Goal: Complete application form

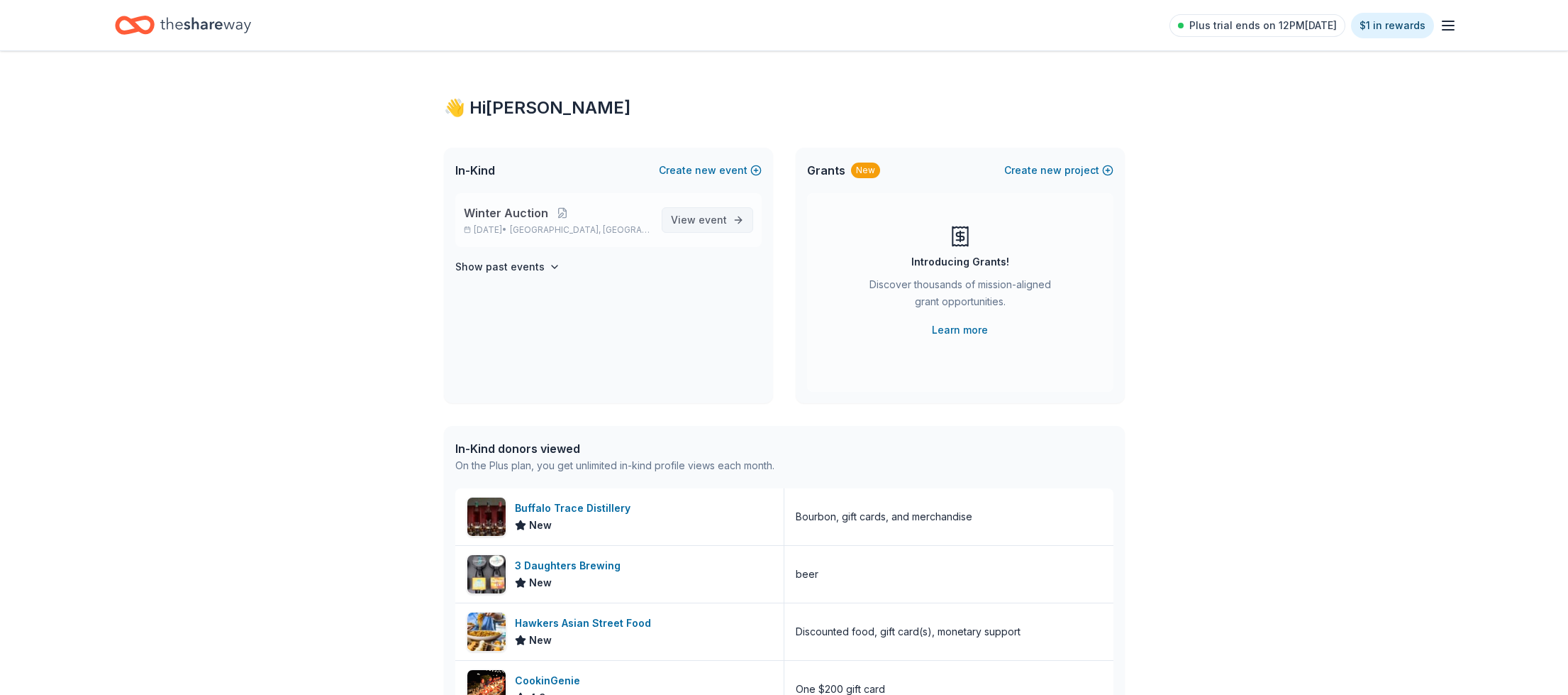
click at [698, 220] on span "View event" at bounding box center [698, 220] width 56 height 17
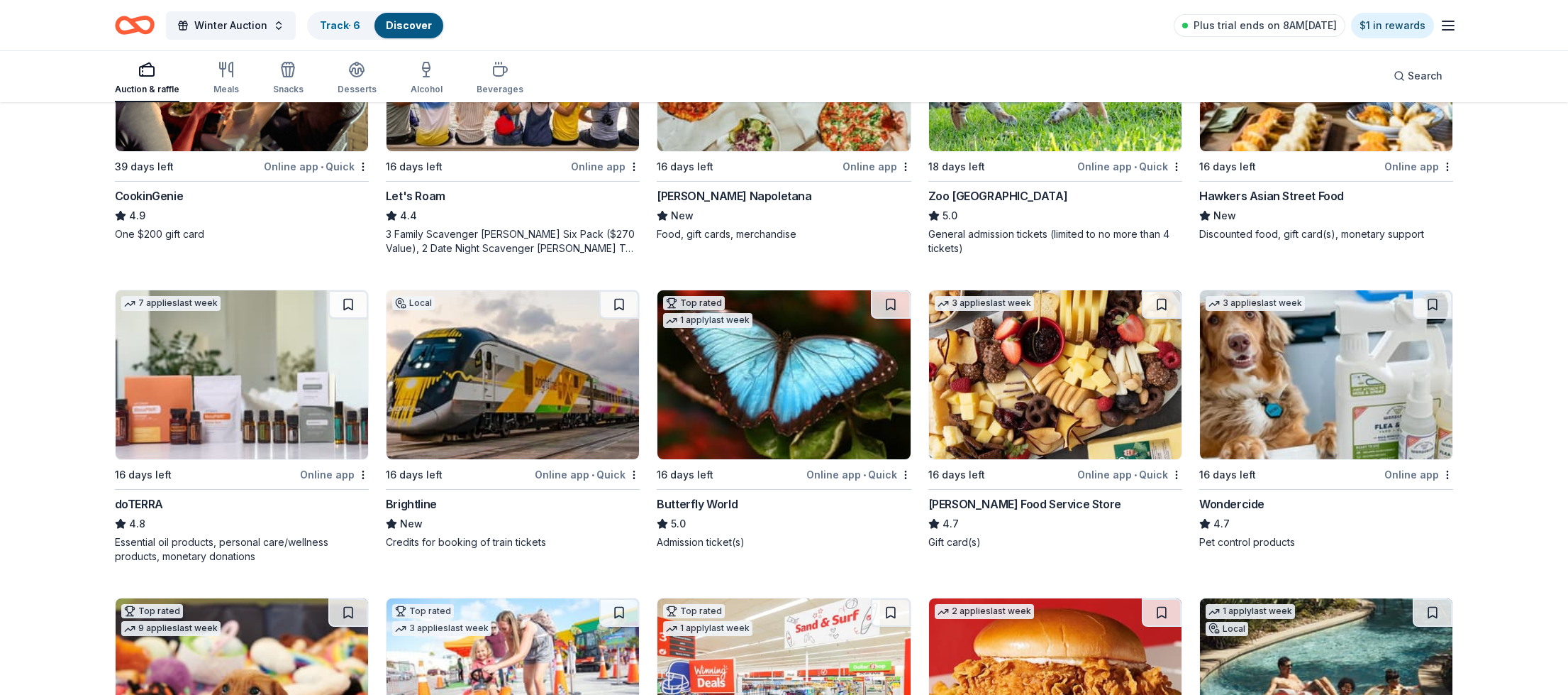
scroll to position [633, 0]
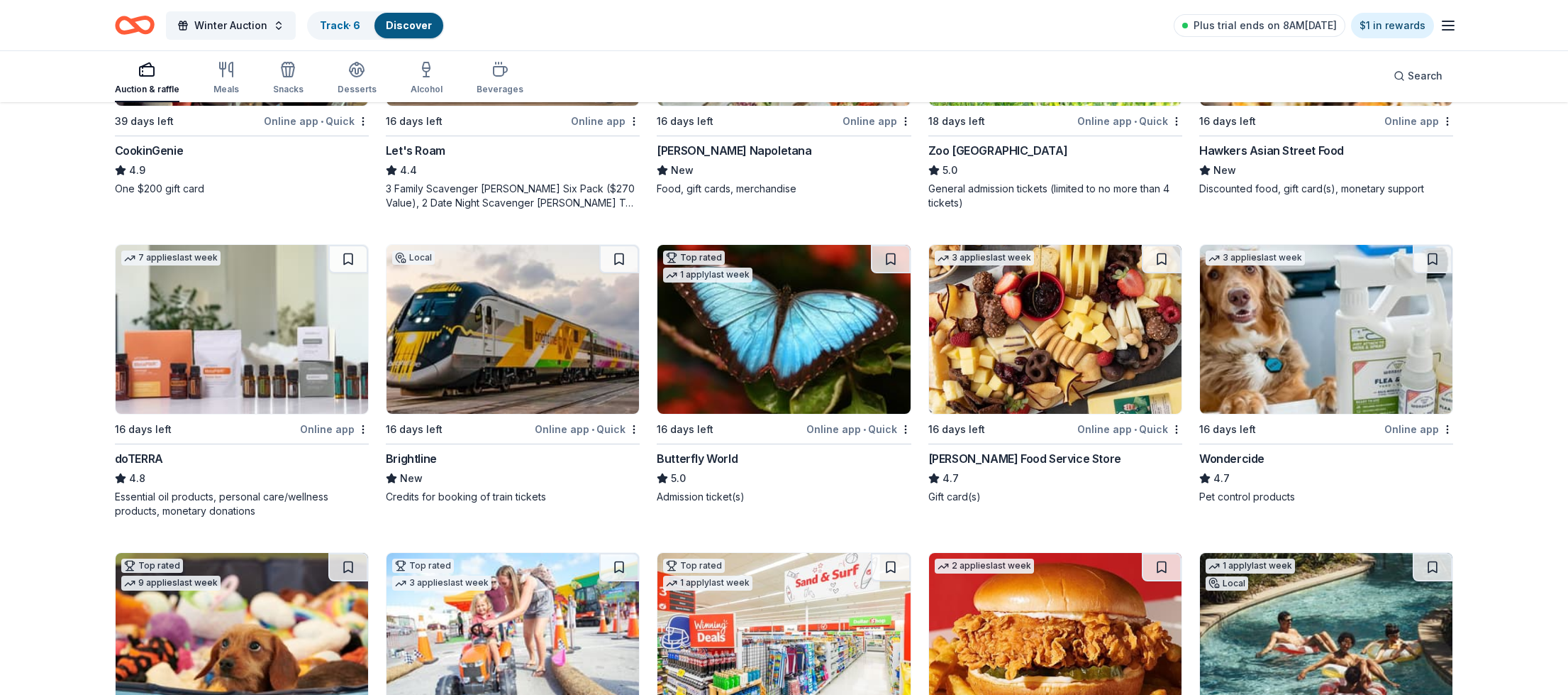
click at [769, 324] on img at bounding box center [784, 329] width 253 height 169
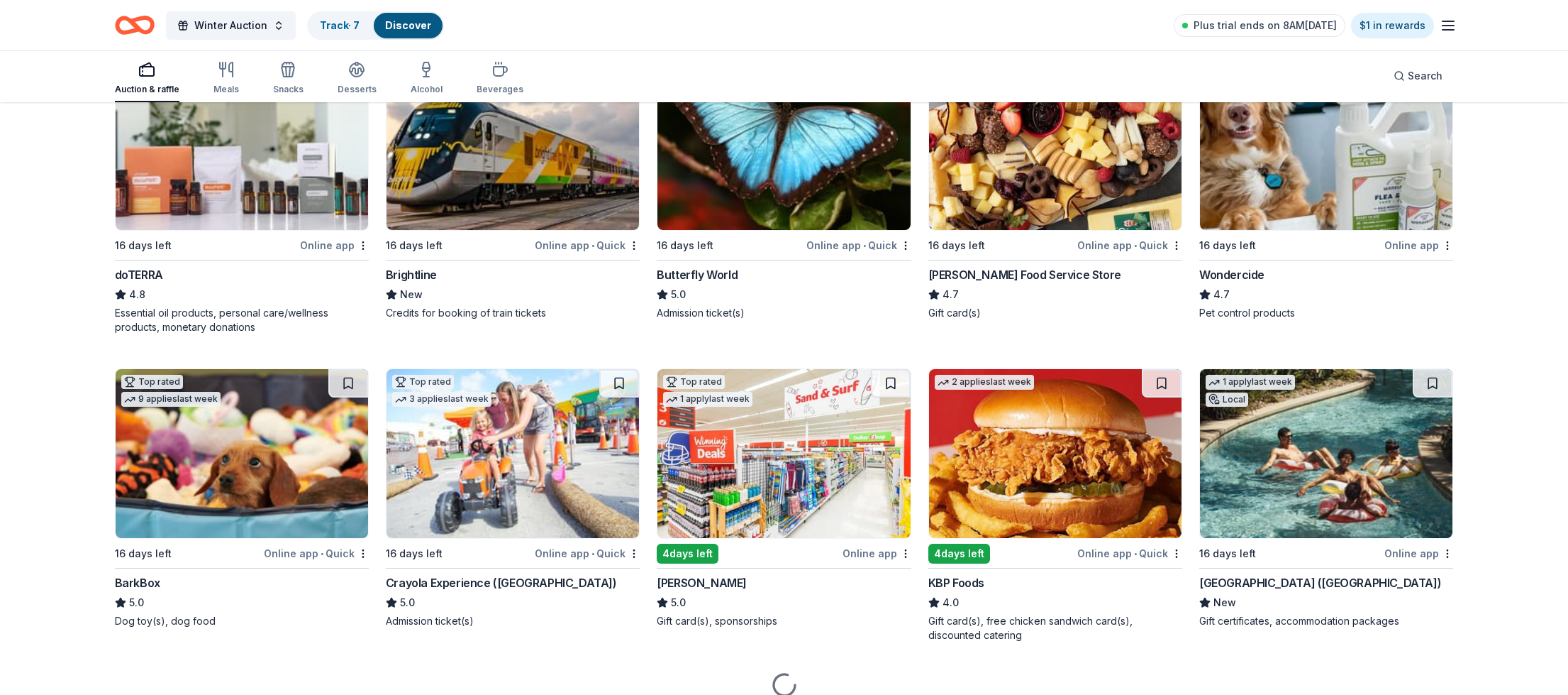
scroll to position [877, 0]
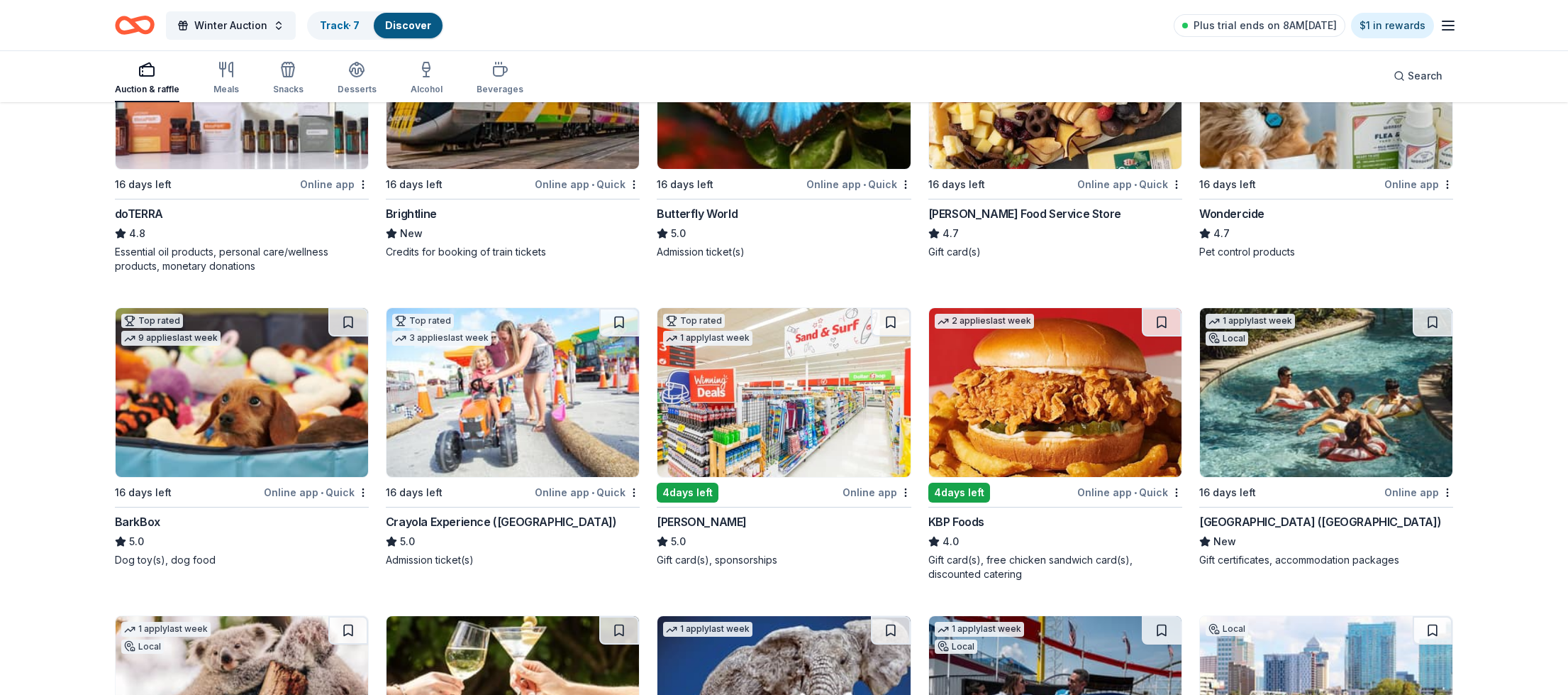
click at [1264, 418] on img at bounding box center [1326, 392] width 253 height 169
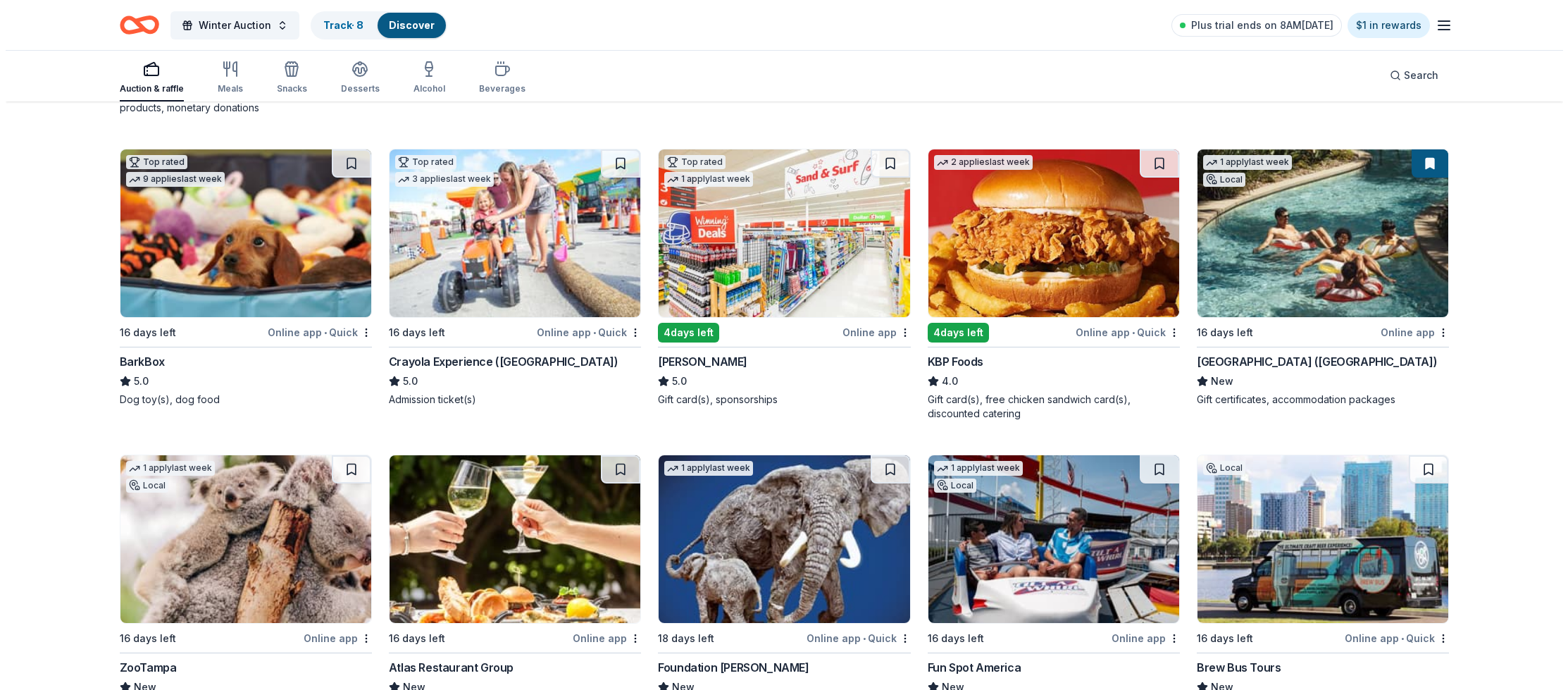
scroll to position [0, 0]
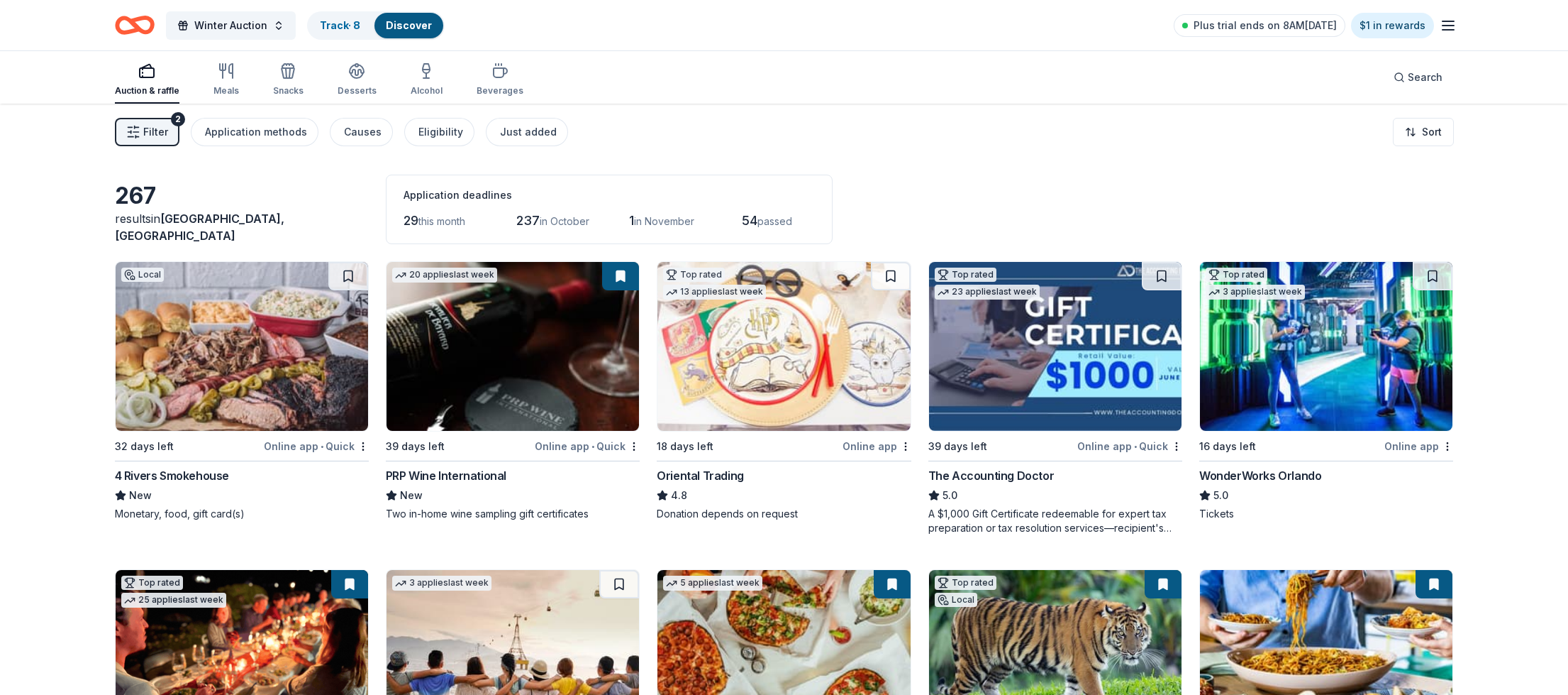
click at [147, 26] on icon "Home" at bounding box center [134, 25] width 40 height 33
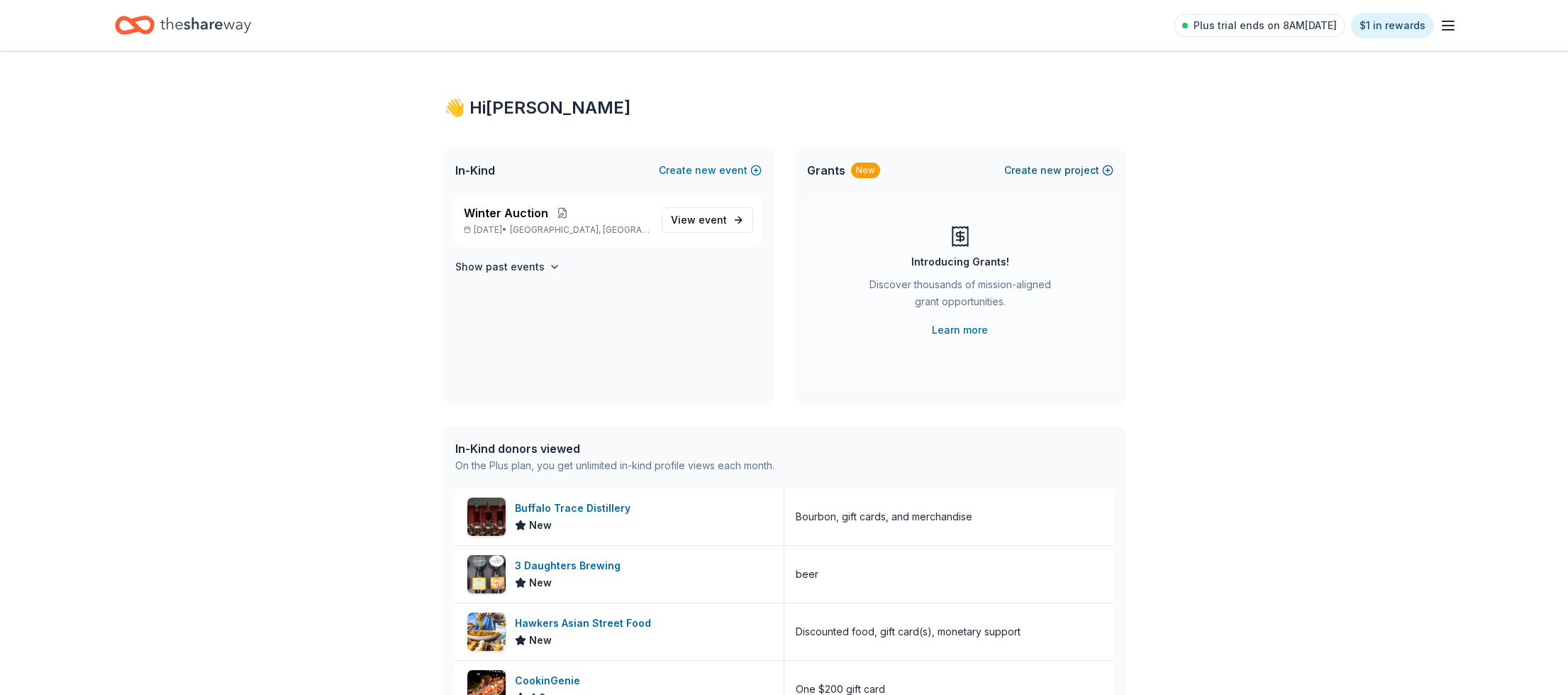
click at [1058, 173] on span "new" at bounding box center [1051, 170] width 21 height 17
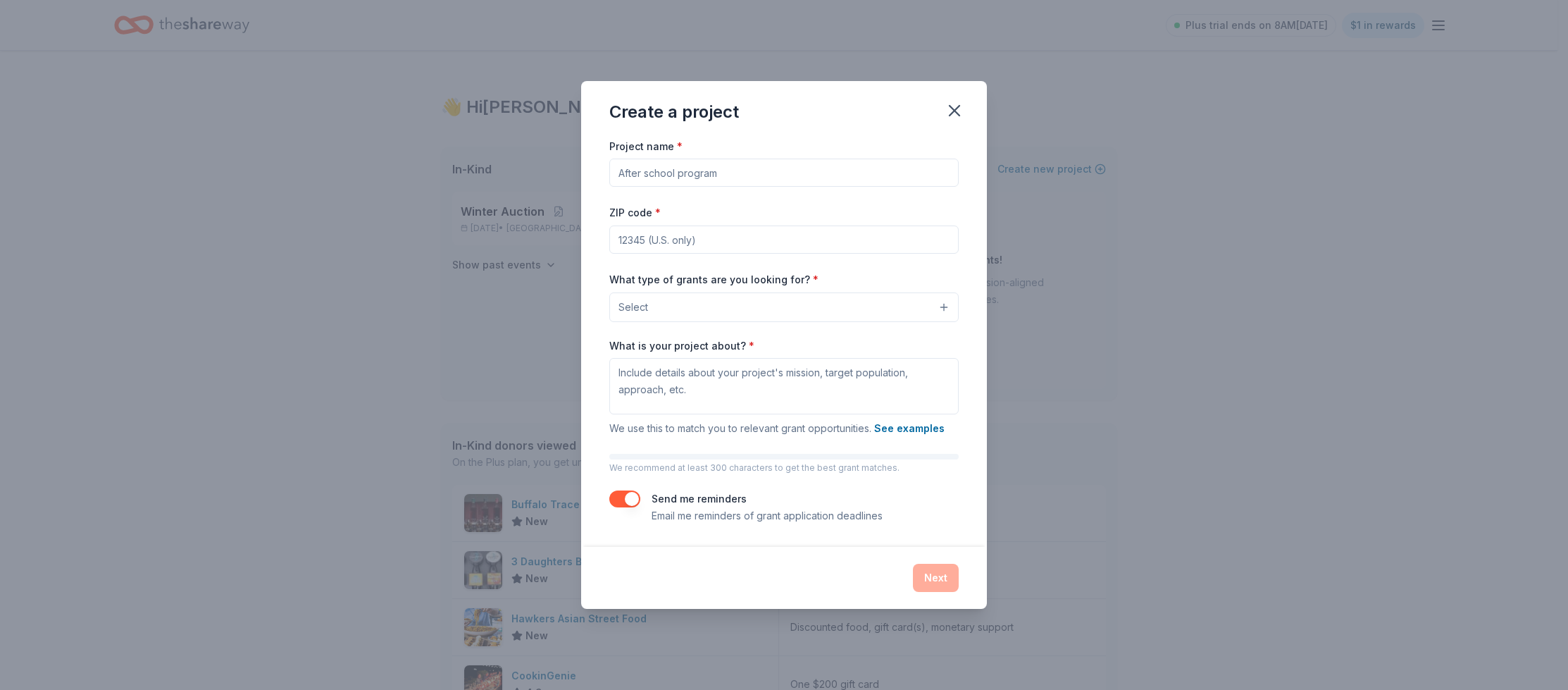
click at [746, 175] on input "Project name *" at bounding box center [784, 172] width 349 height 28
click at [640, 176] on input "Project name *" at bounding box center [784, 172] width 349 height 28
click at [751, 178] on input "Project name *" at bounding box center [784, 172] width 349 height 28
type input "Keystone Challenge Academy"
click at [764, 236] on input "ZIP code *" at bounding box center [784, 239] width 349 height 28
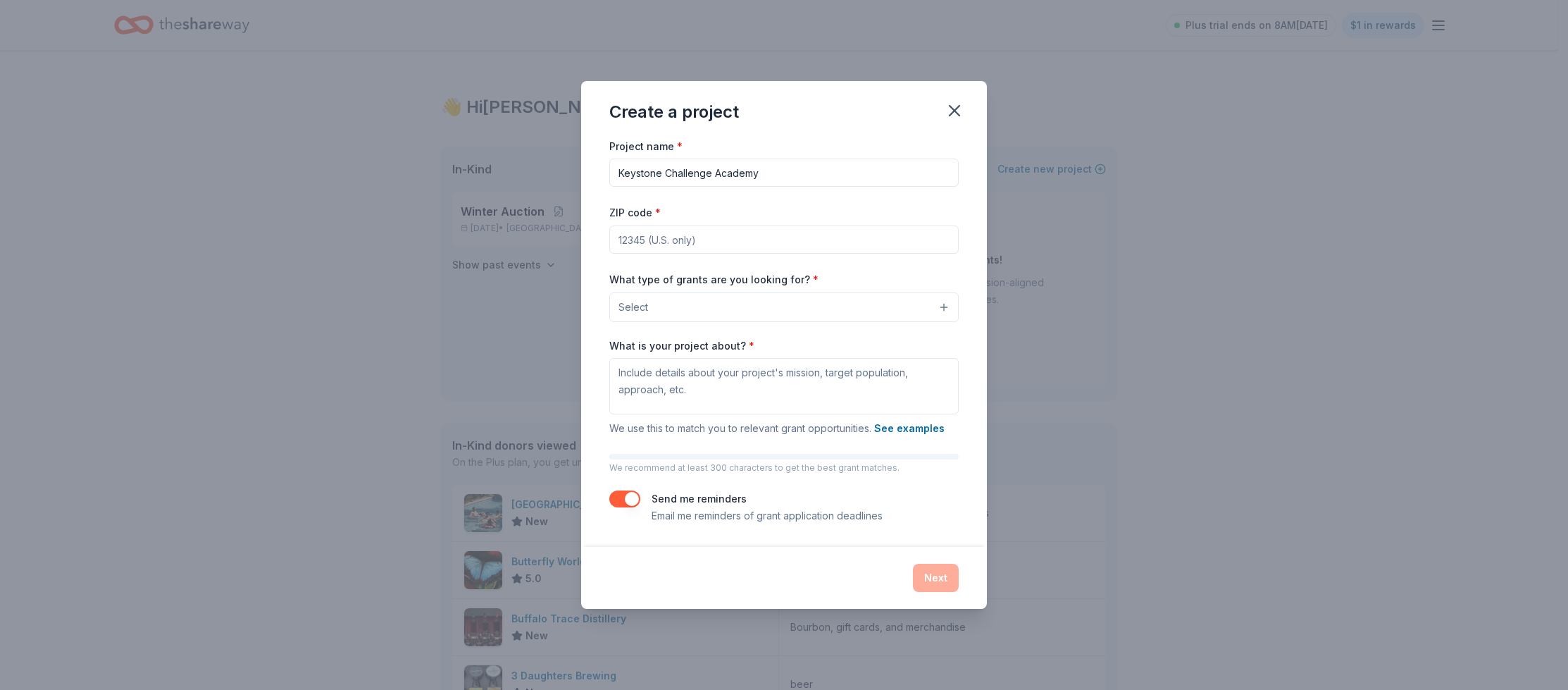
type input "19064"
click at [746, 301] on button "Select" at bounding box center [784, 307] width 349 height 29
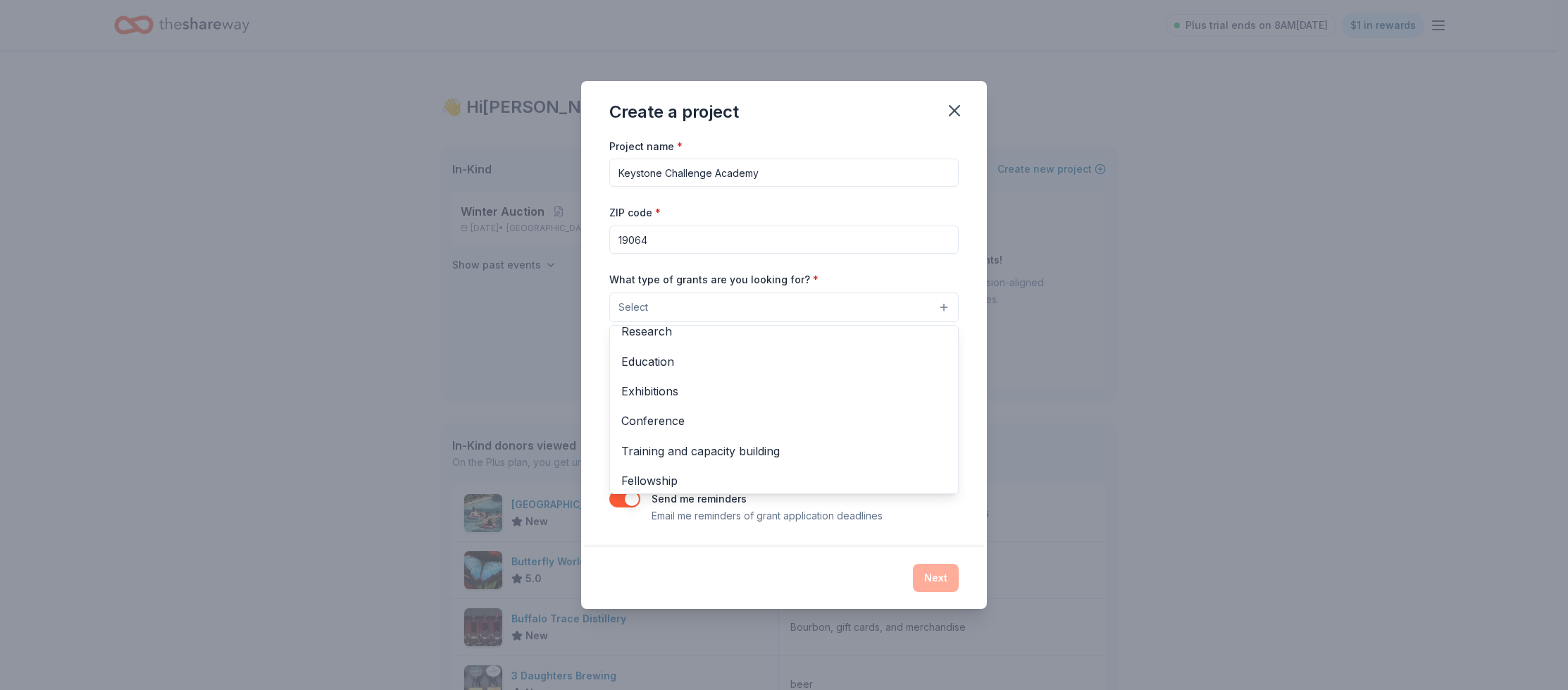
scroll to position [166, 0]
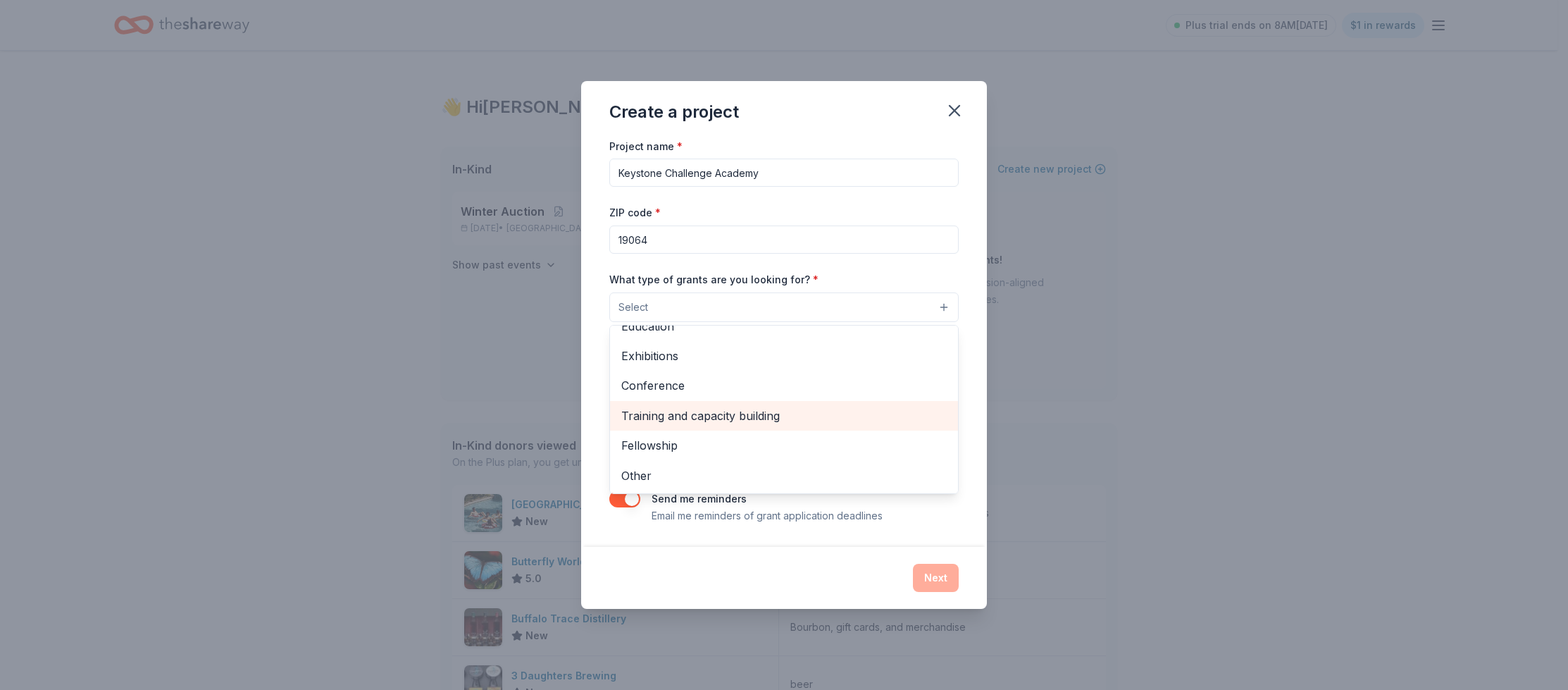
click at [736, 406] on span "Training and capacity building" at bounding box center [784, 415] width 325 height 19
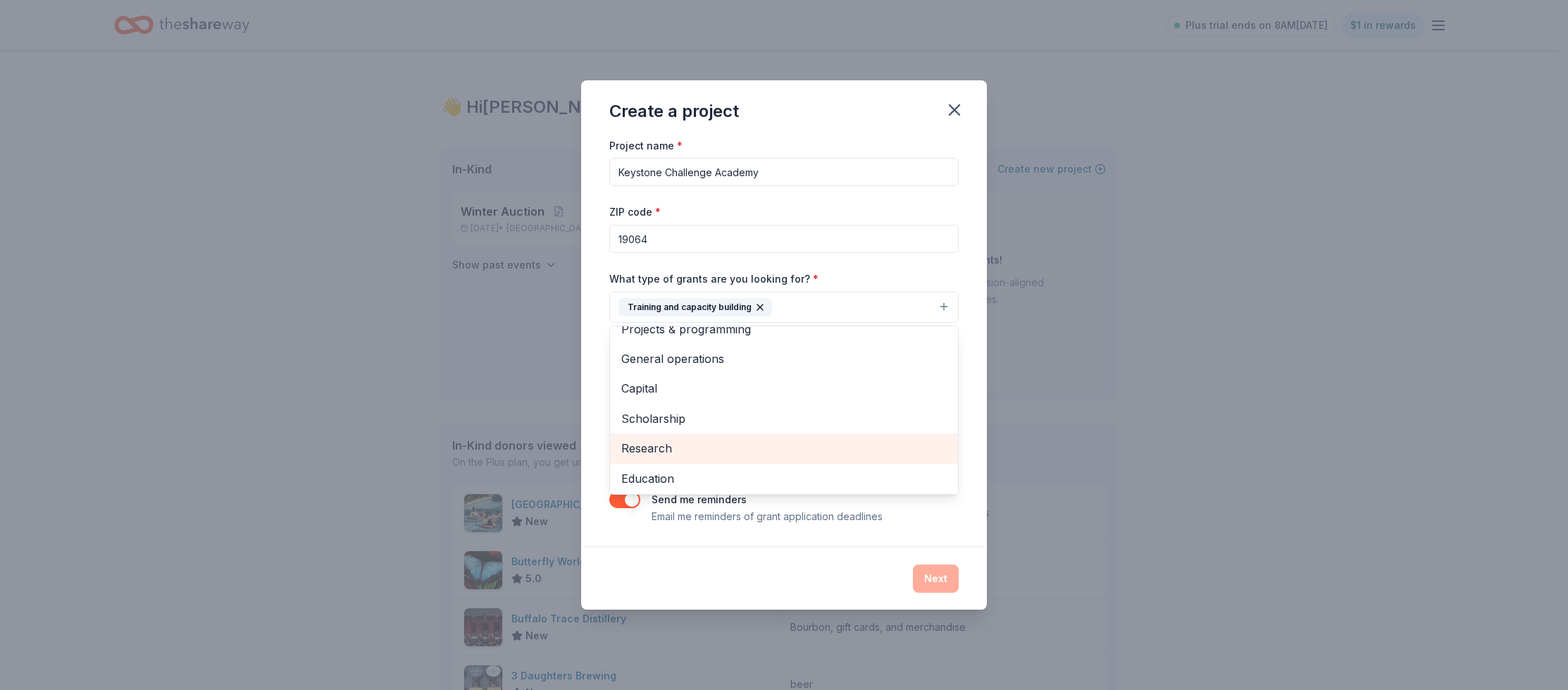
scroll to position [0, 0]
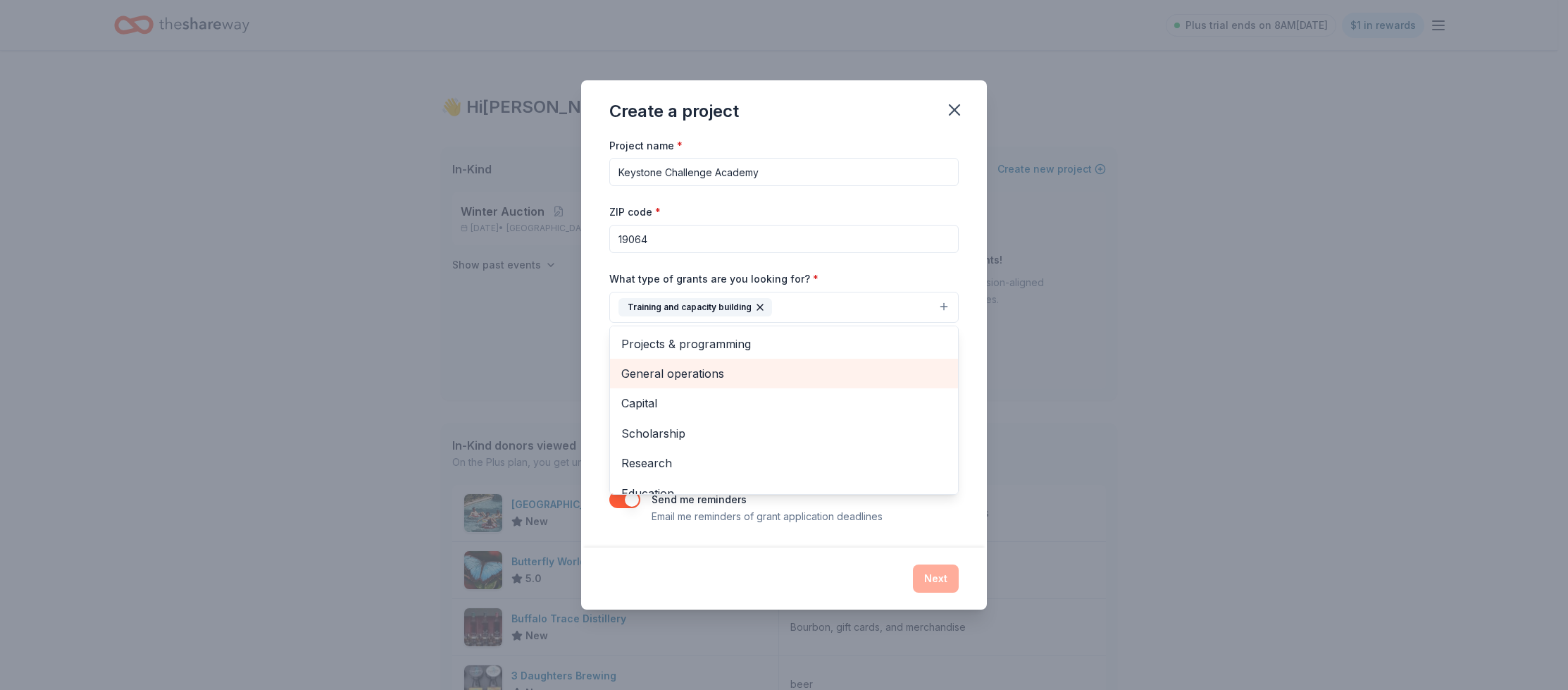
click at [685, 371] on span "General operations" at bounding box center [784, 373] width 325 height 19
click at [683, 370] on span "Capital" at bounding box center [784, 373] width 325 height 19
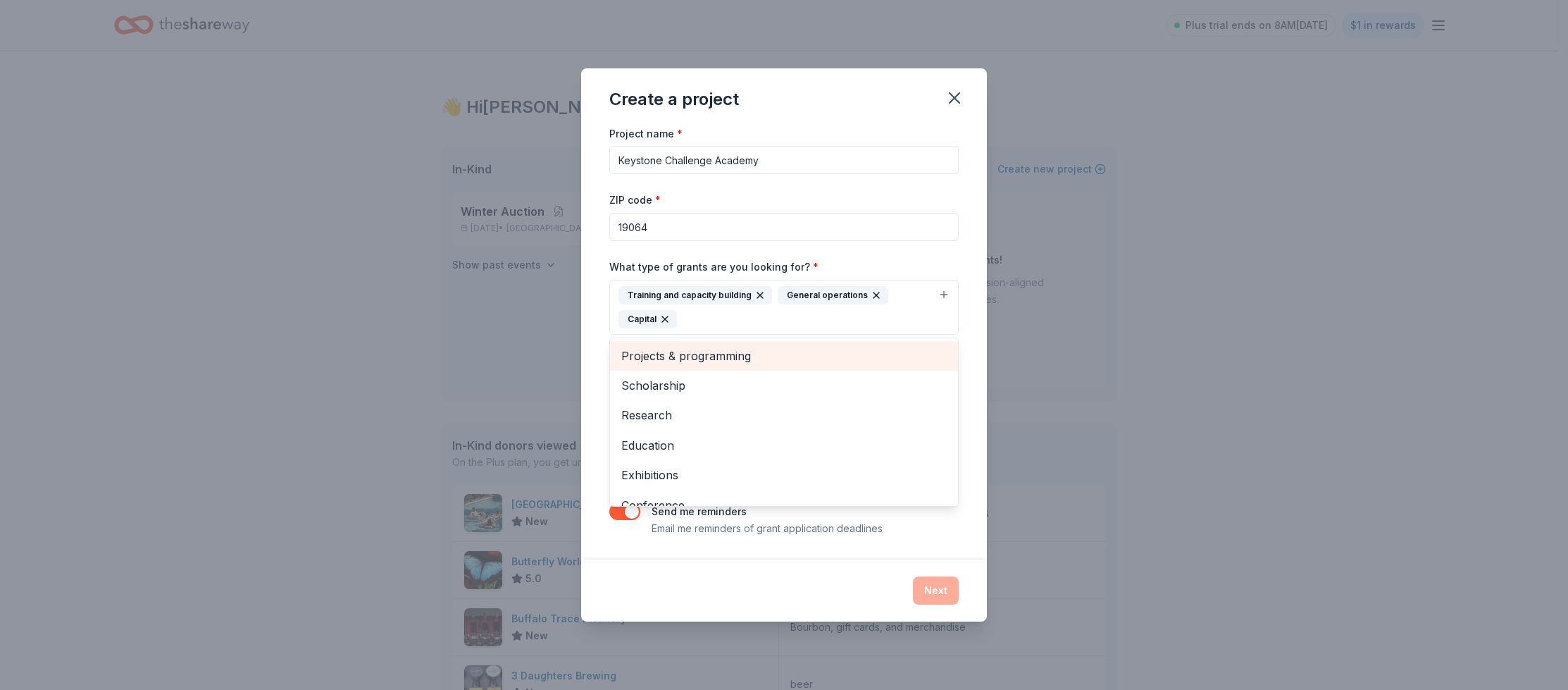
click at [652, 353] on span "Projects & programming" at bounding box center [784, 355] width 325 height 19
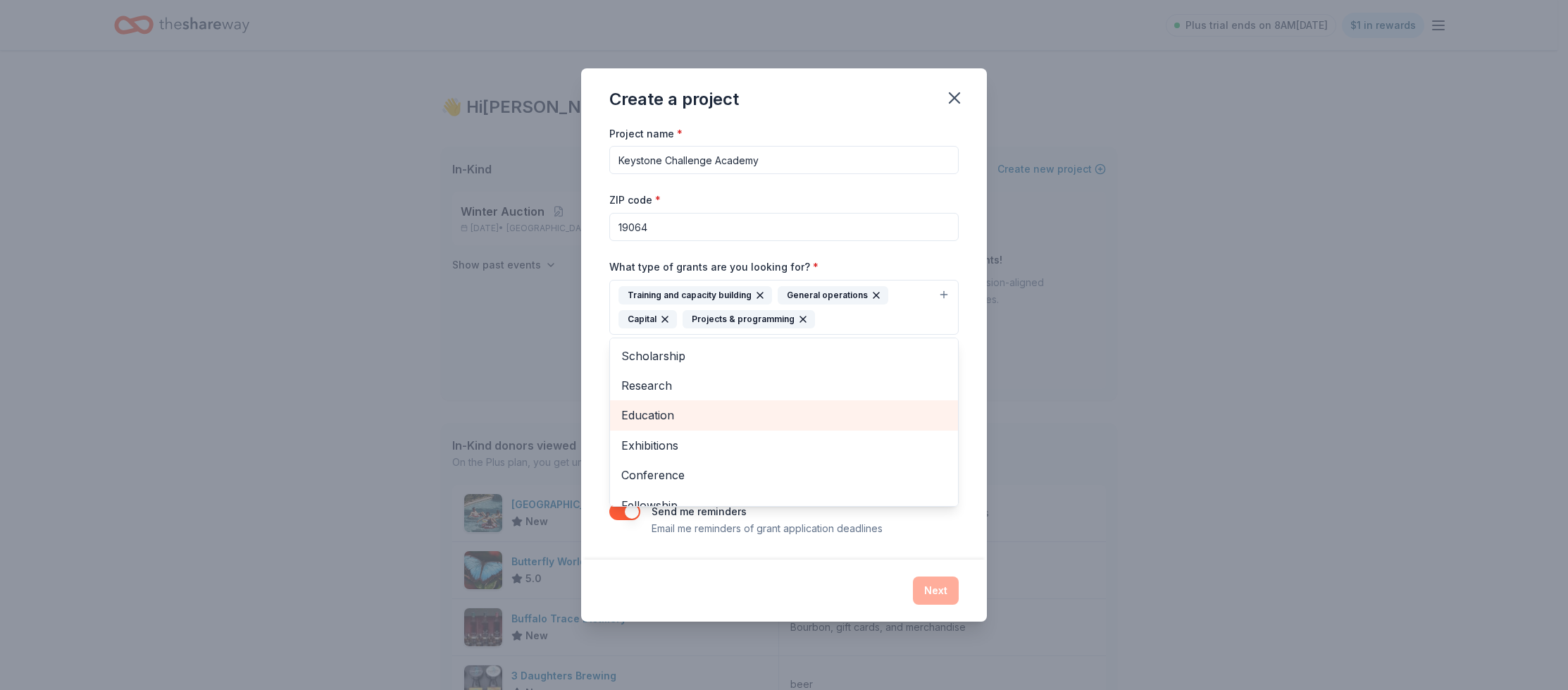
click at [677, 408] on span "Education" at bounding box center [784, 414] width 325 height 19
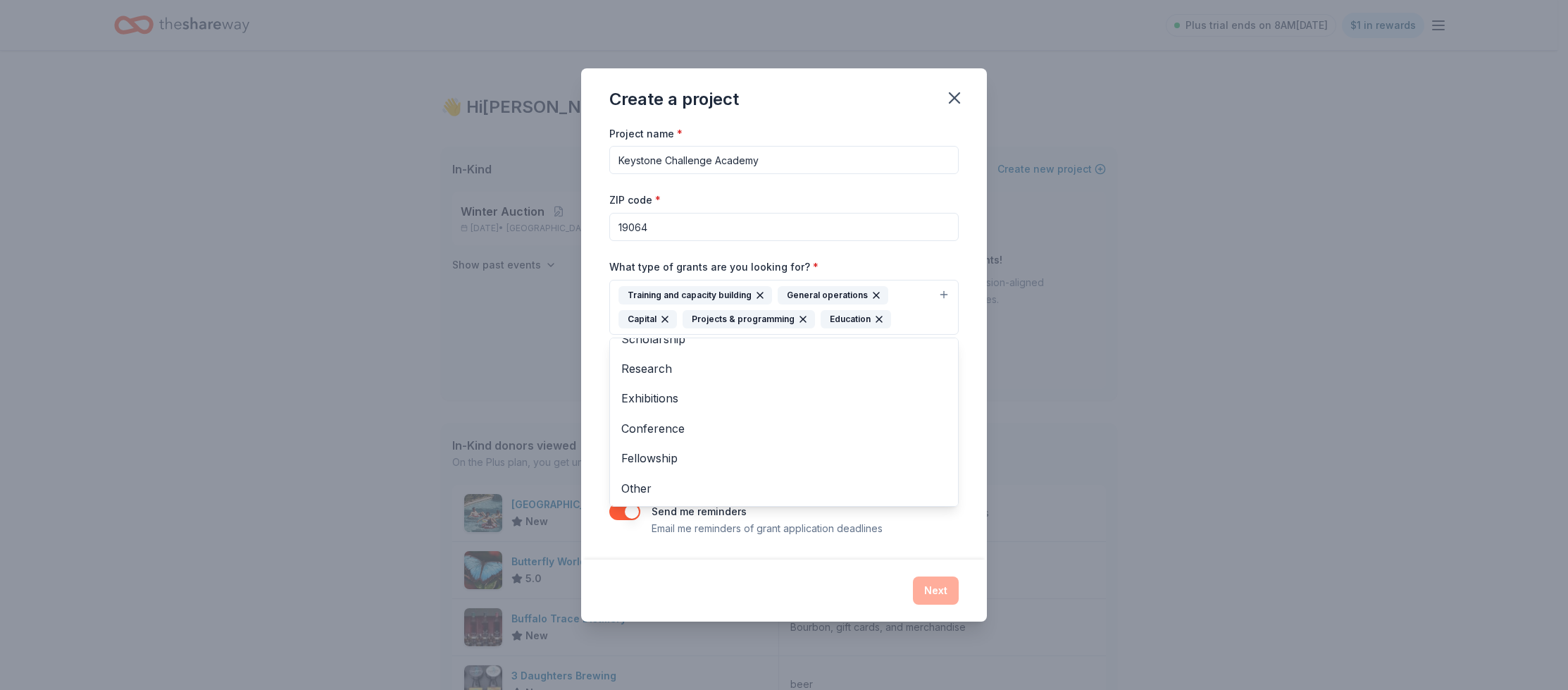
click at [965, 343] on div "Project name * Keystone Challenge Academy ZIP code * 19064 What type of grants …" at bounding box center [784, 342] width 405 height 435
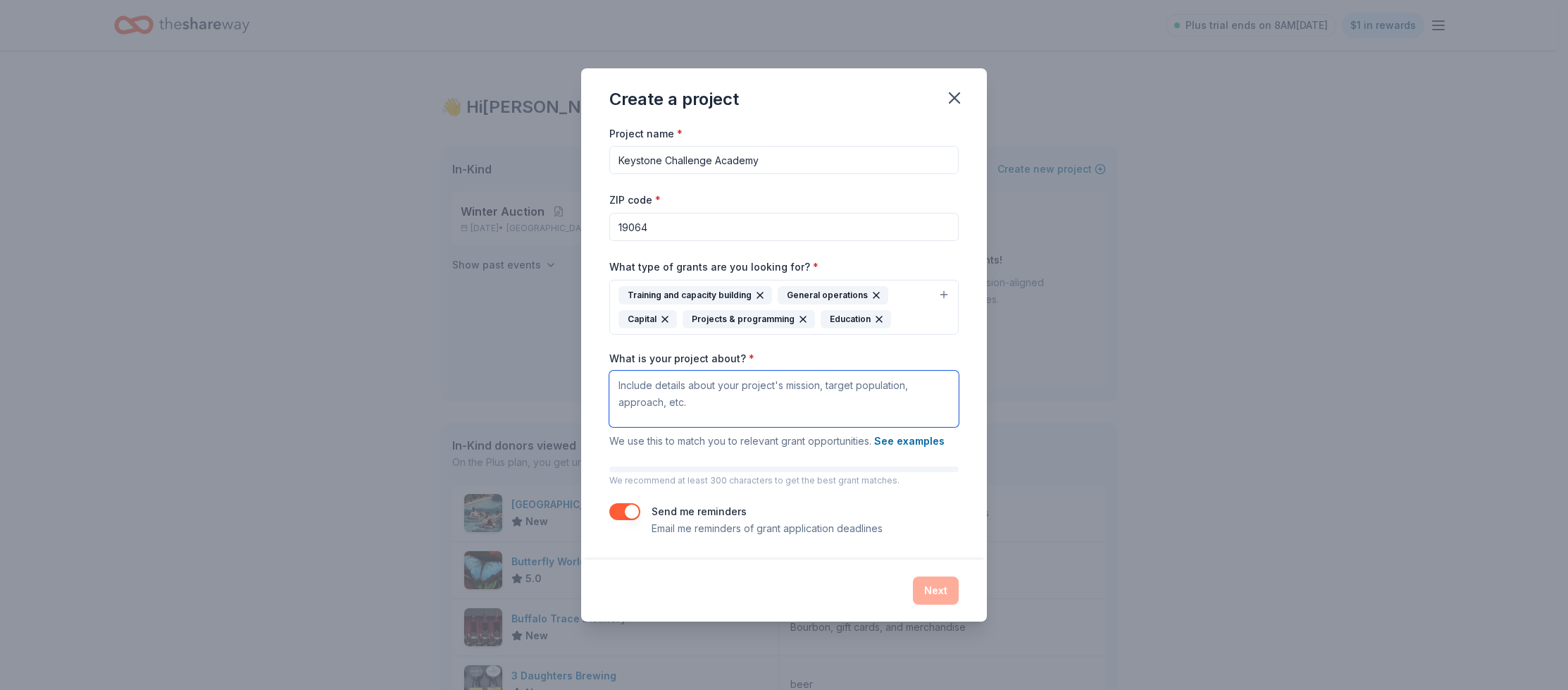
click at [661, 391] on textarea "What is your project about? *" at bounding box center [784, 398] width 349 height 57
click at [907, 444] on button "See examples" at bounding box center [910, 441] width 71 height 17
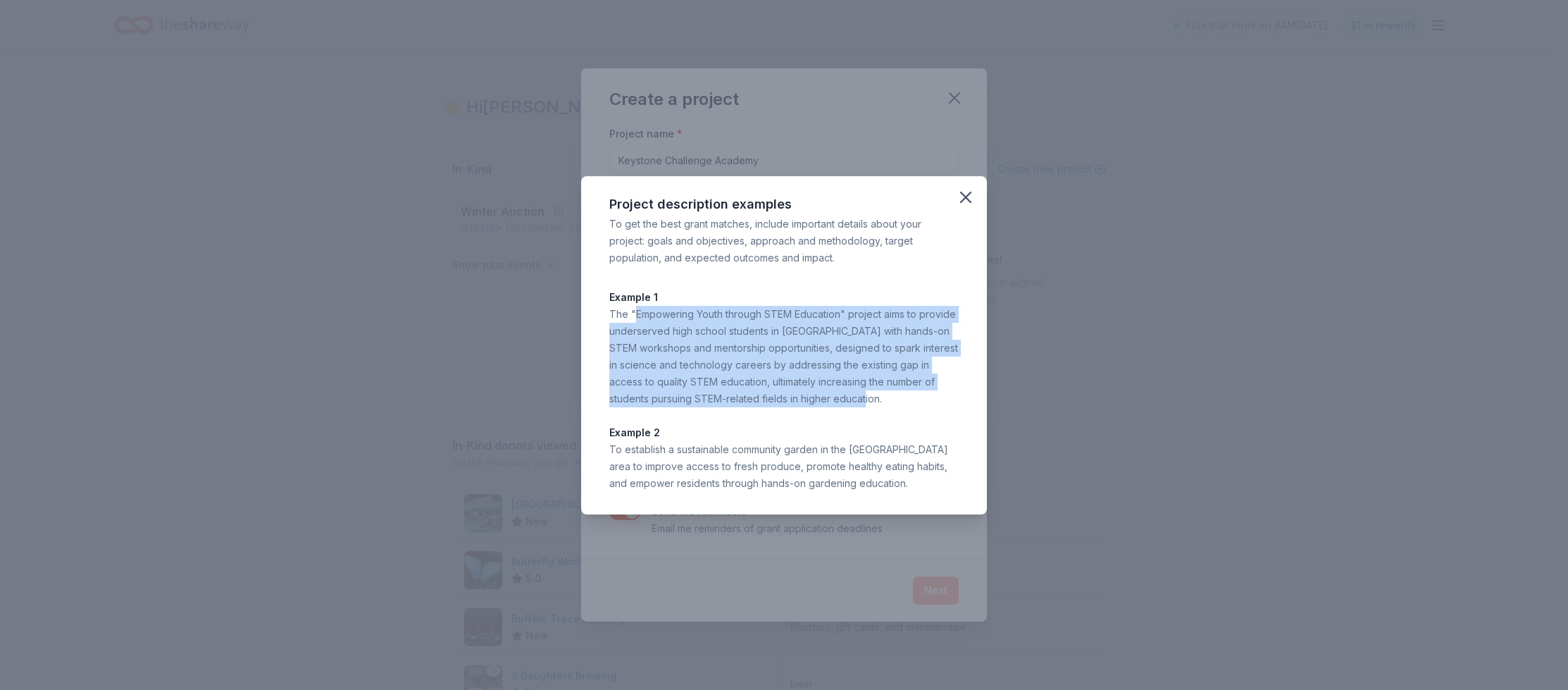
drag, startPoint x: 843, startPoint y: 396, endPoint x: 637, endPoint y: 314, distance: 221.7
click at [637, 314] on div "The "Empowering Youth through STEM Education" project aims to provide underserv…" at bounding box center [784, 356] width 349 height 102
copy div "Empowering Youth through STEM Education" project aims to provide underserved hi…"
click at [966, 193] on icon "button" at bounding box center [966, 197] width 19 height 19
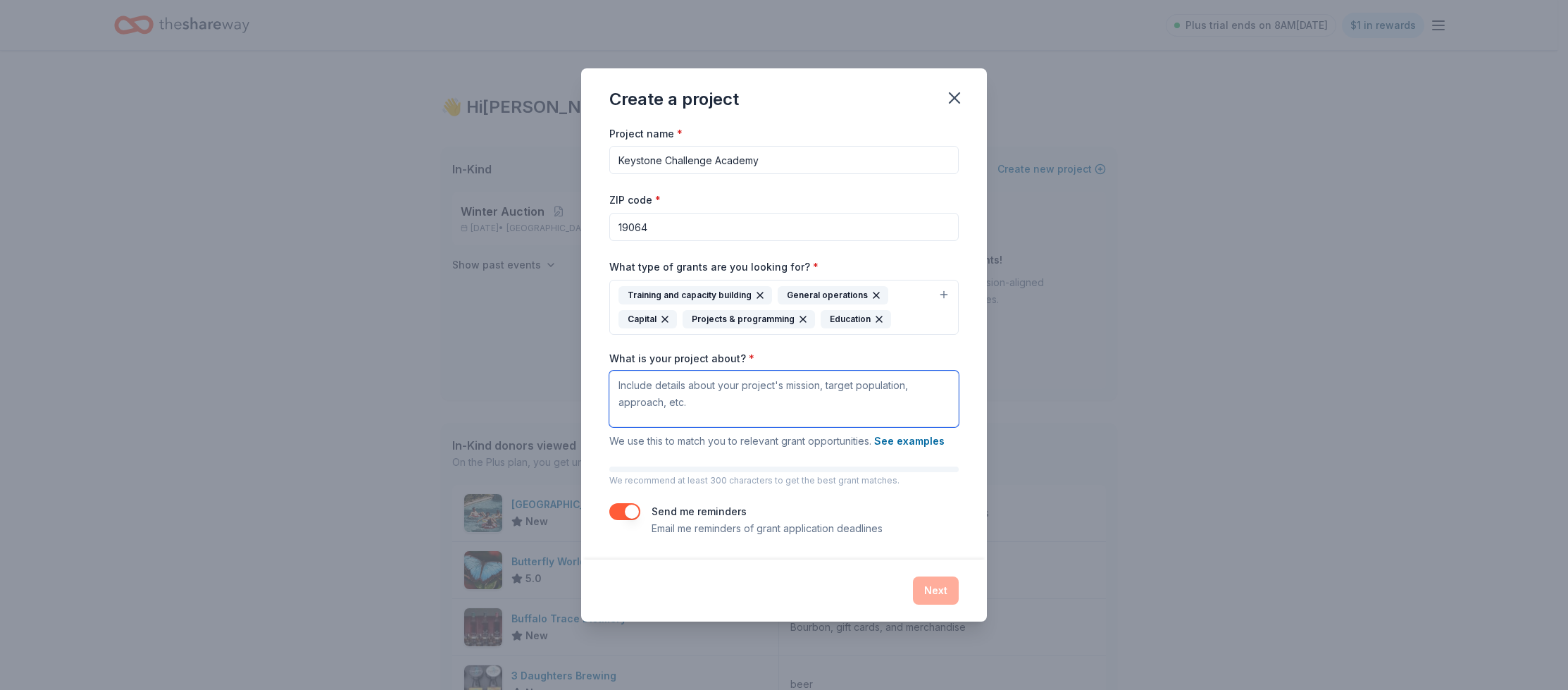
click at [678, 397] on textarea "What is your project about? *" at bounding box center [784, 398] width 349 height 57
paste textarea "Empowering Youth through STEM Education" project aims to provide underserved hi…"
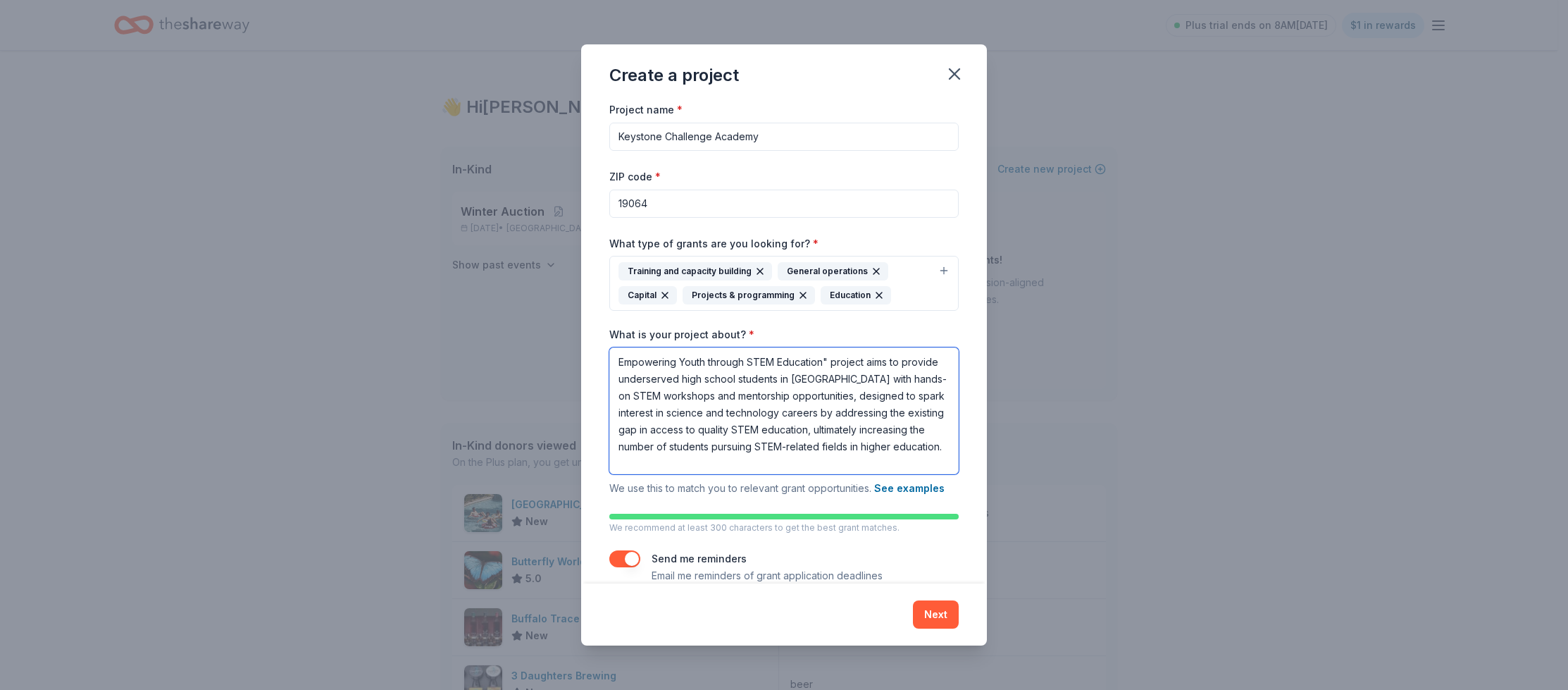
click at [827, 361] on textarea "Empowering Youth through STEM Education" project aims to provide underserved hi…" at bounding box center [784, 411] width 349 height 127
drag, startPoint x: 895, startPoint y: 378, endPoint x: 829, endPoint y: 377, distance: 66.0
click at [829, 377] on textarea "Empowering Youth through STEM Education project aims to provide underserved hig…" at bounding box center [784, 411] width 349 height 127
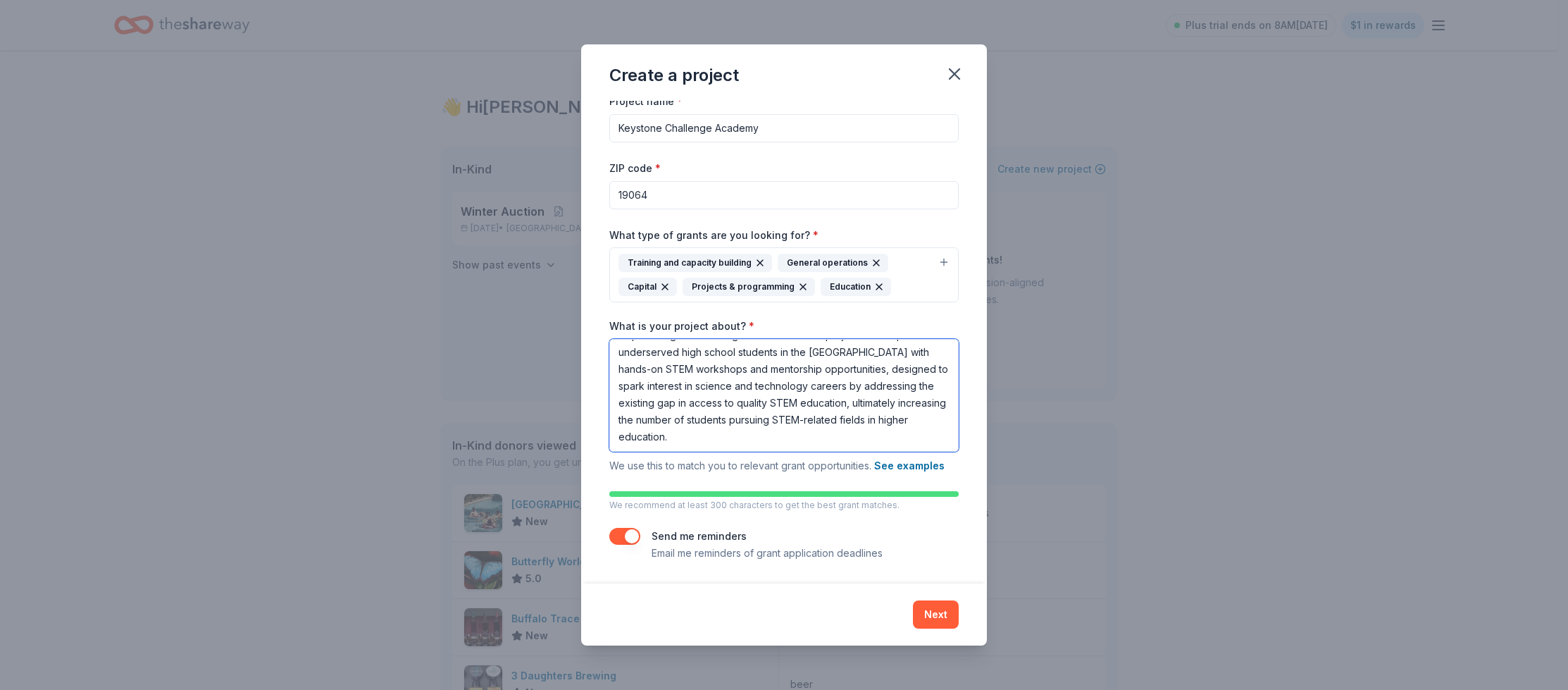
scroll to position [9, 0]
type textarea "Empowering Youth through STEM Education project aims to provide underserved hig…"
click at [634, 537] on button "button" at bounding box center [625, 535] width 31 height 17
click at [935, 615] on button "Next" at bounding box center [935, 614] width 46 height 28
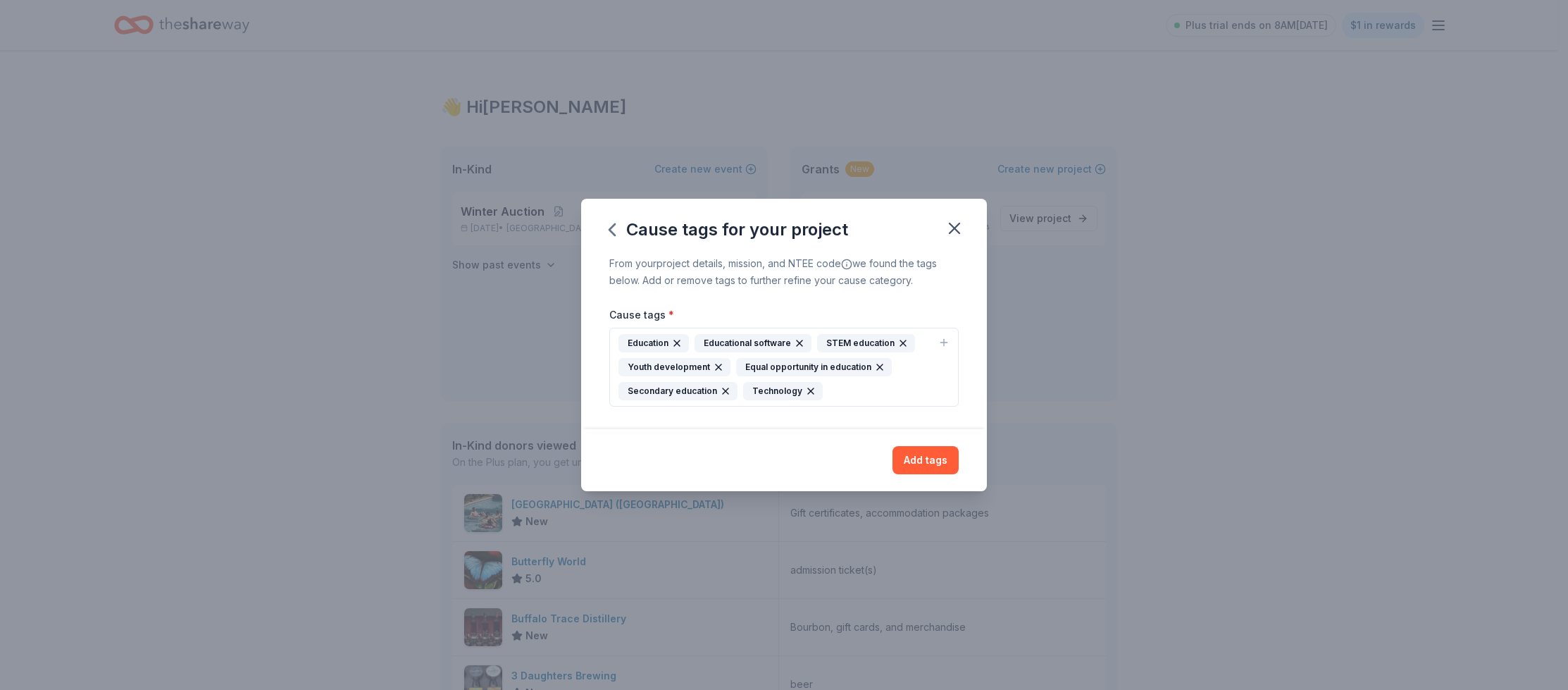
click at [849, 392] on div "Education Educational software STEM education Youth development Equal opportuni…" at bounding box center [776, 367] width 314 height 66
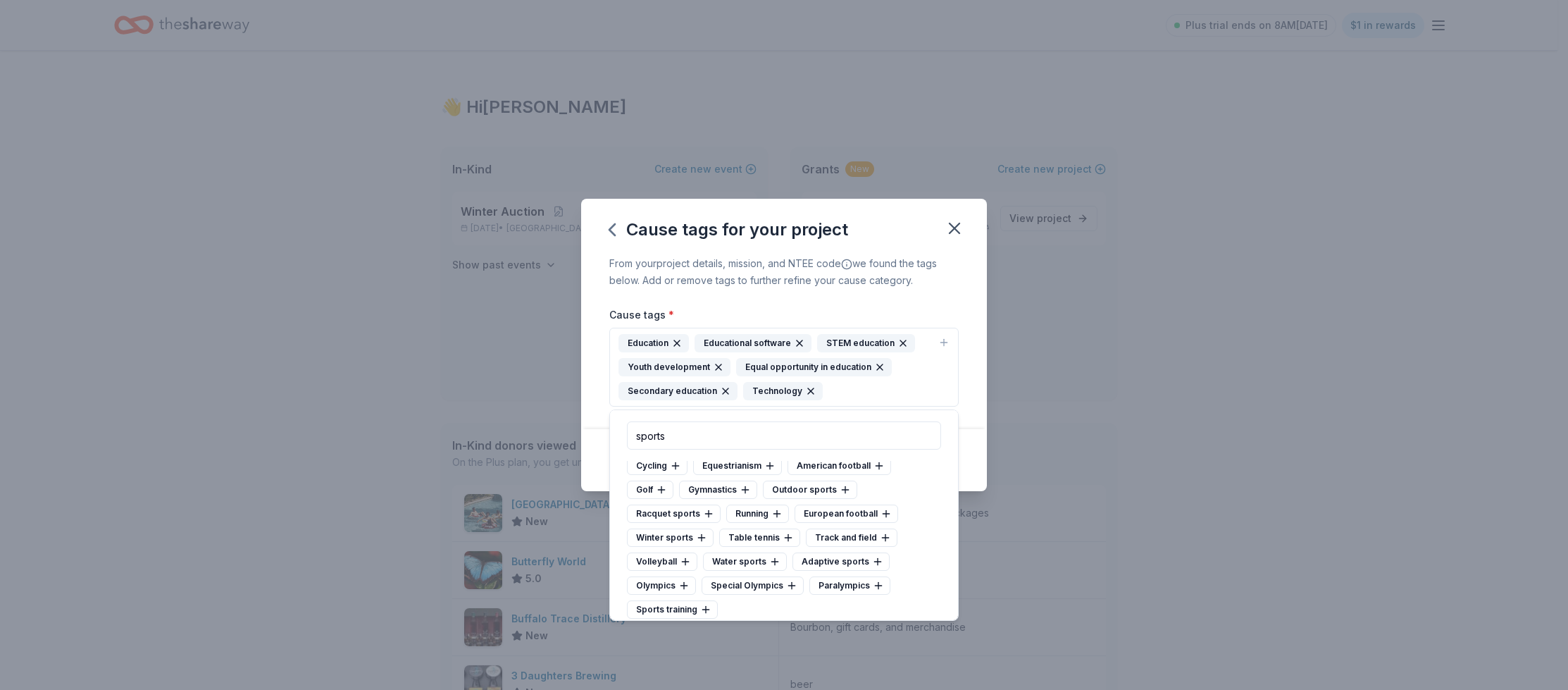
scroll to position [57, 0]
type input "sports"
click at [668, 601] on div "Sports training" at bounding box center [672, 599] width 91 height 19
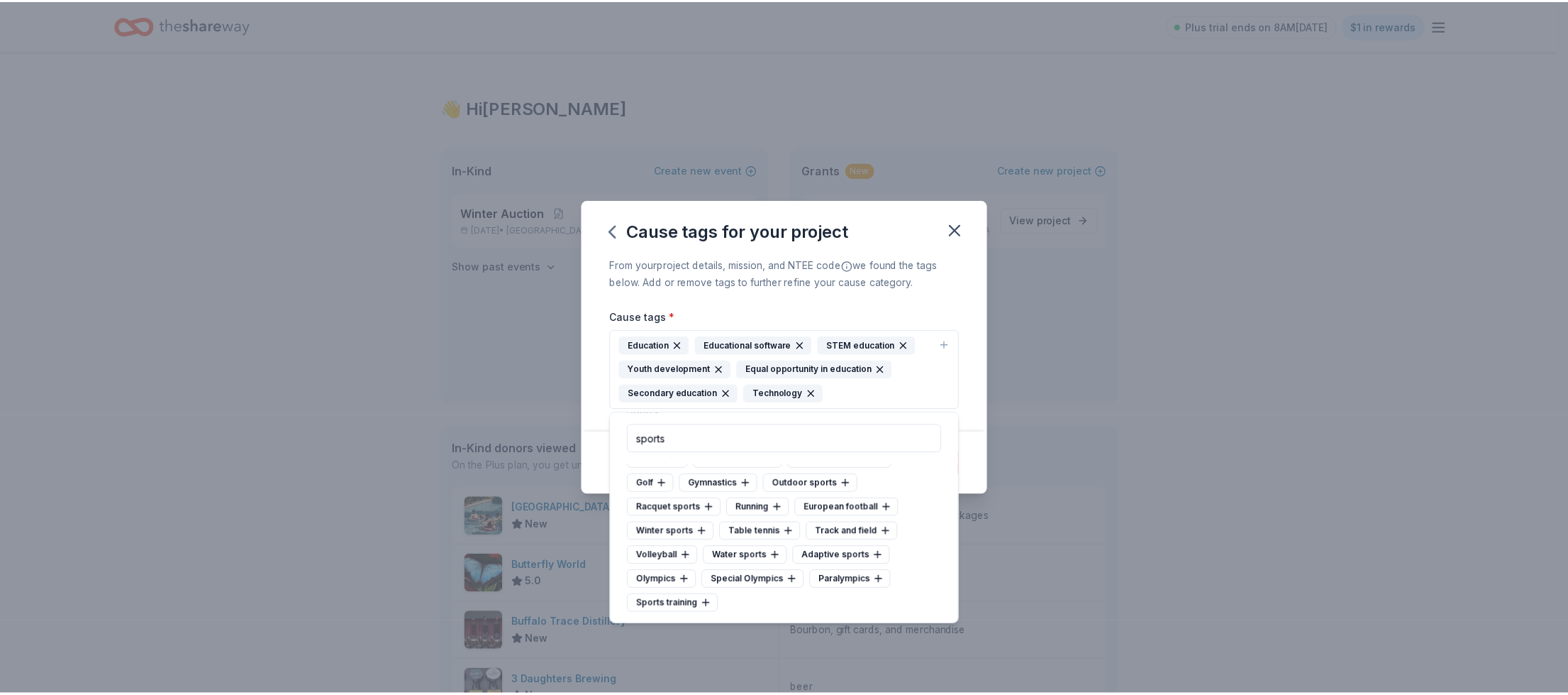
scroll to position [34, 0]
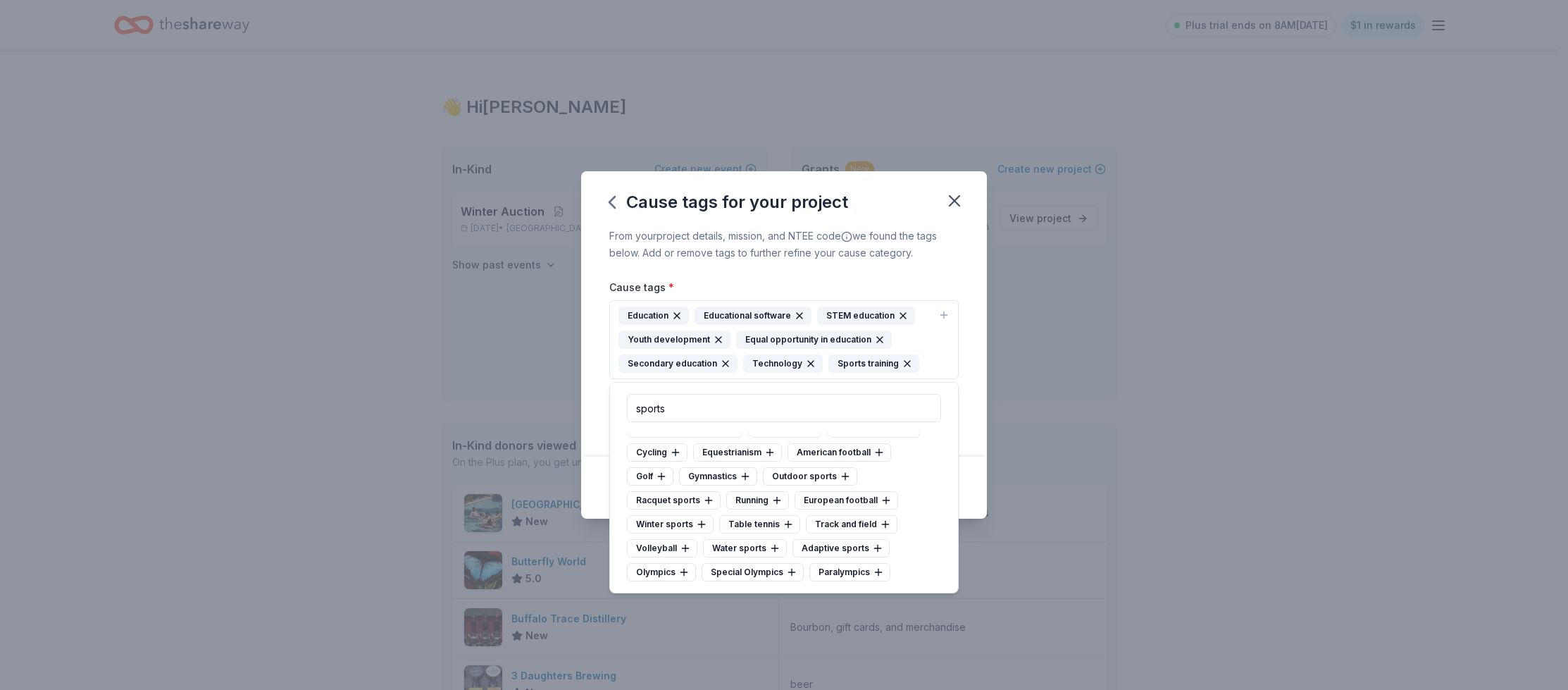
click at [956, 270] on div "From your project details, mission, and NTEE code we found the tags below. Add …" at bounding box center [784, 342] width 405 height 229
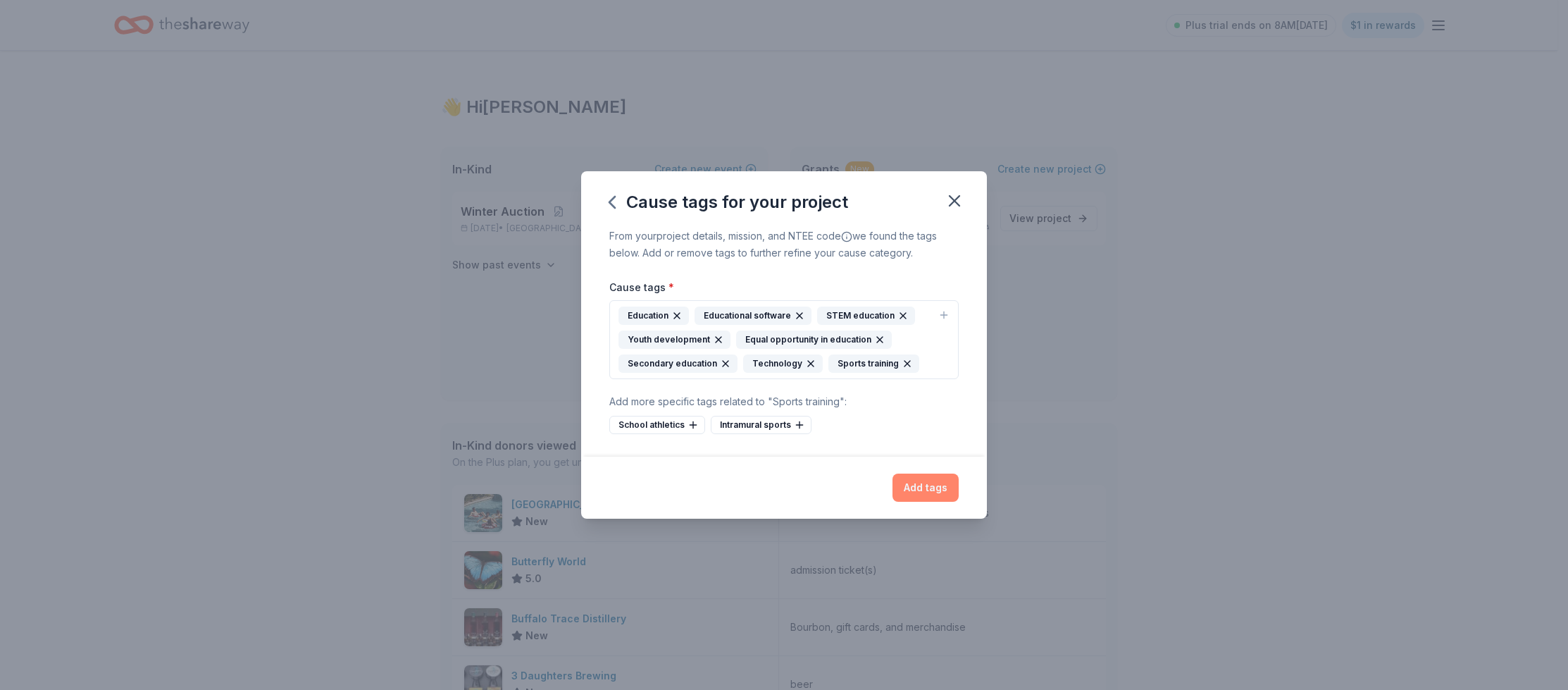
click at [936, 486] on button "Add tags" at bounding box center [925, 488] width 66 height 28
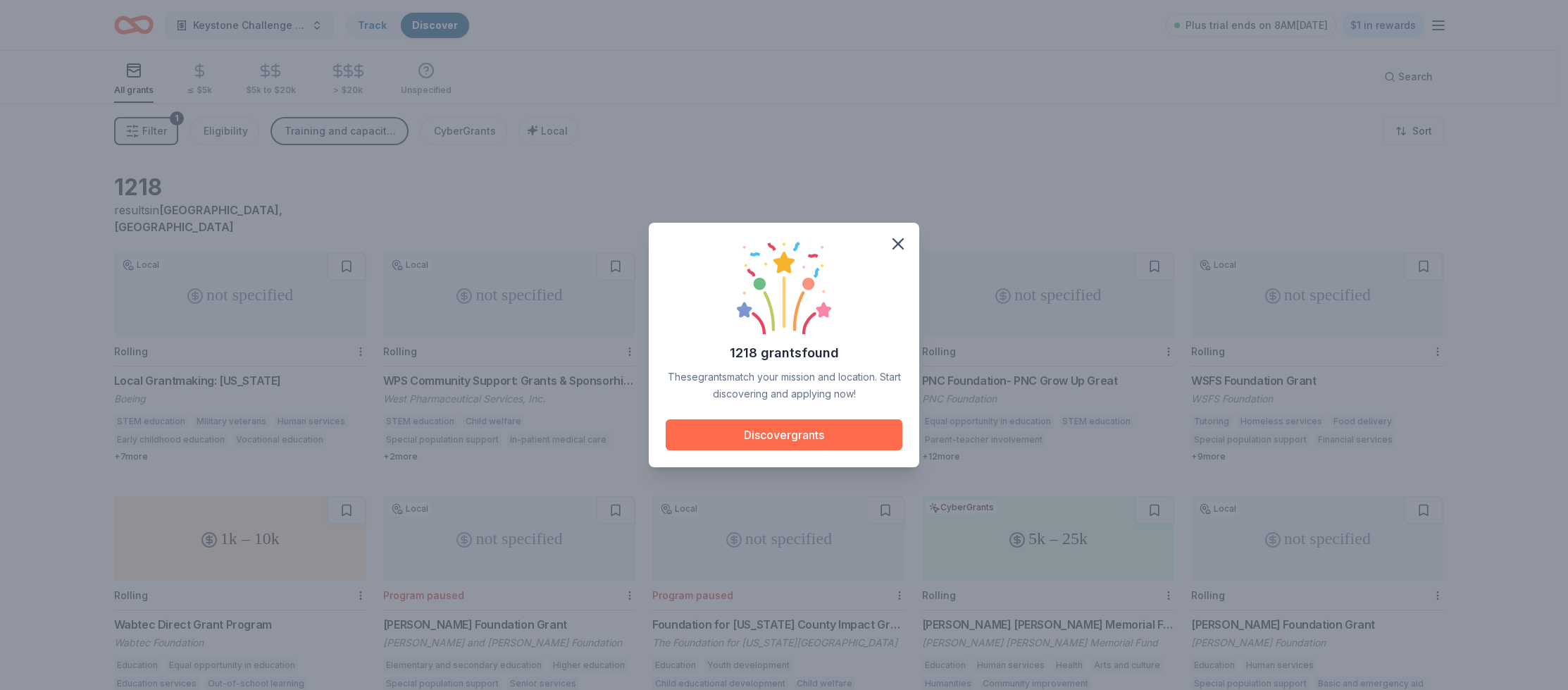
click at [785, 434] on button "Discover grants" at bounding box center [784, 434] width 237 height 31
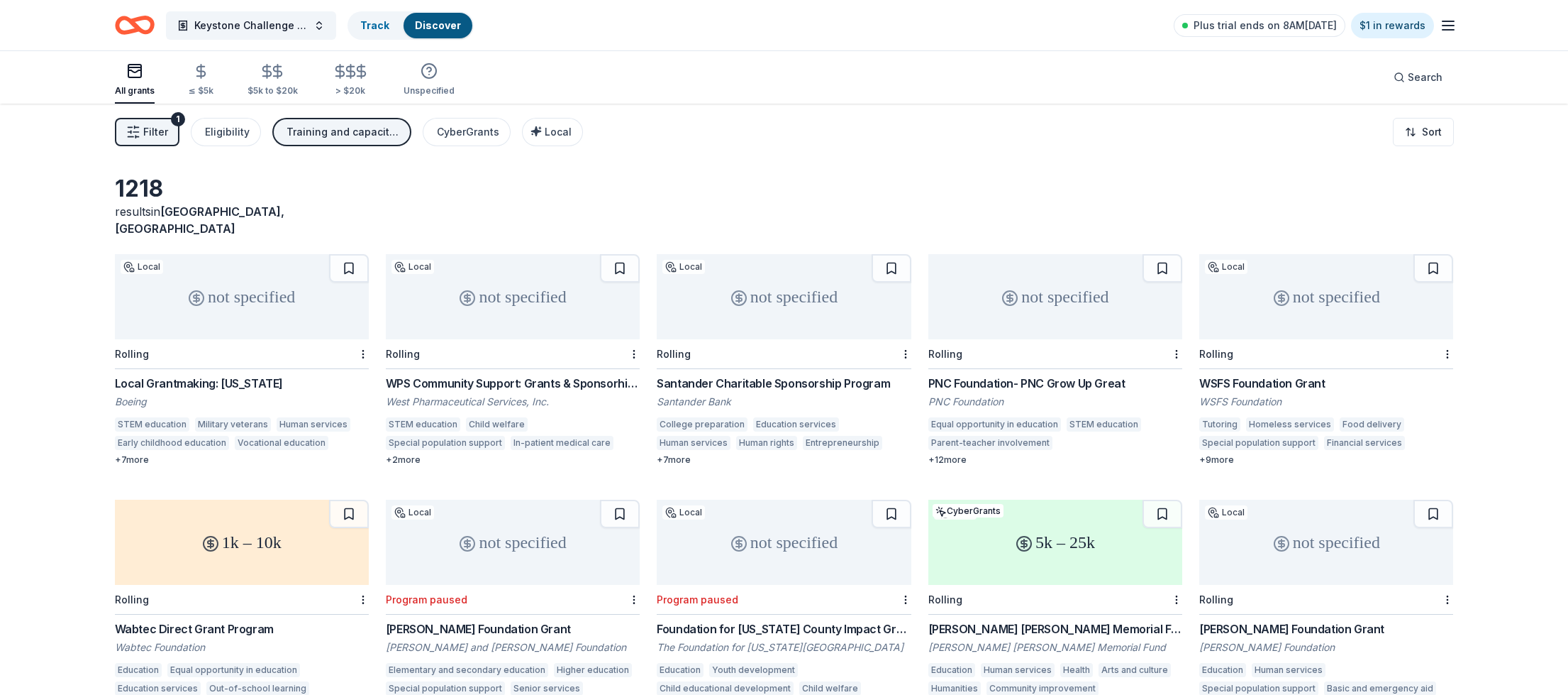
click at [1058, 294] on div "not specified" at bounding box center [1055, 296] width 253 height 85
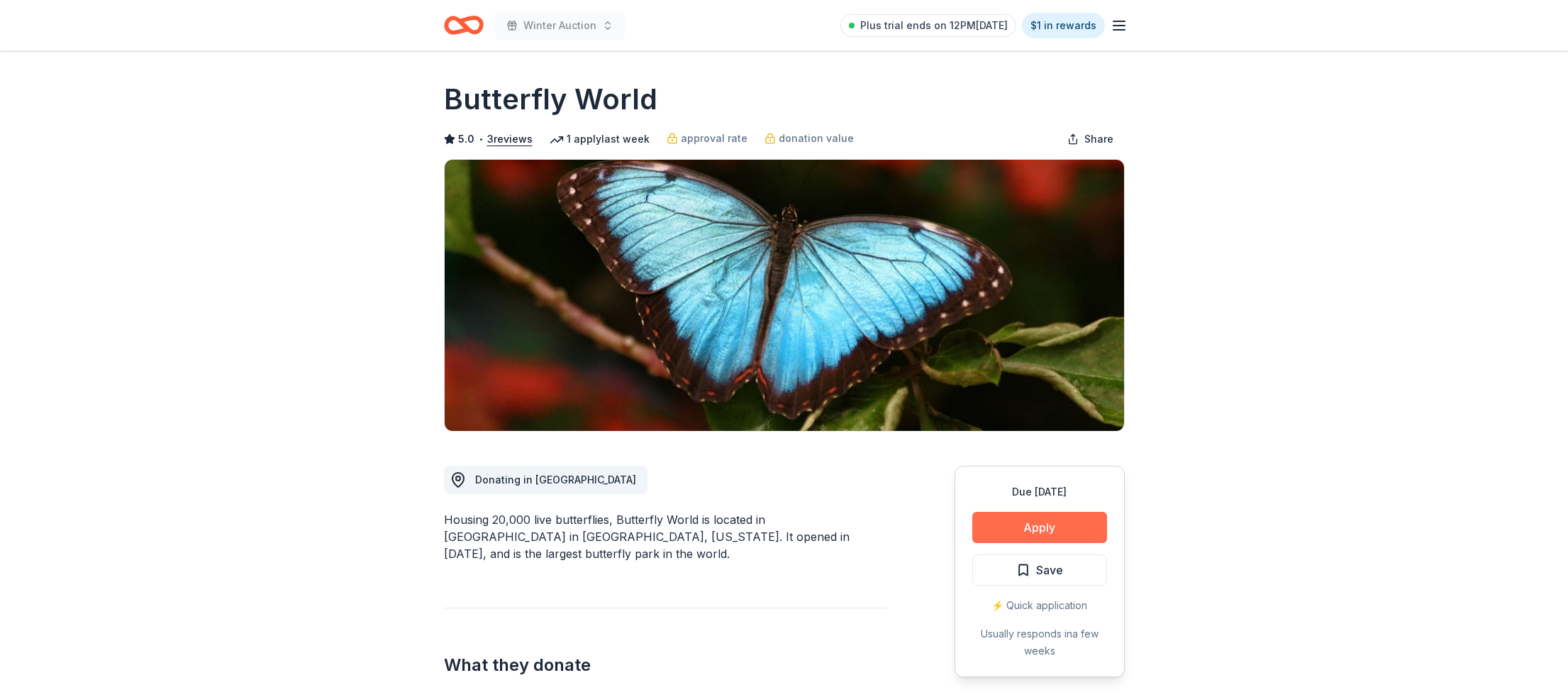
click at [1031, 536] on button "Apply" at bounding box center [1039, 527] width 134 height 31
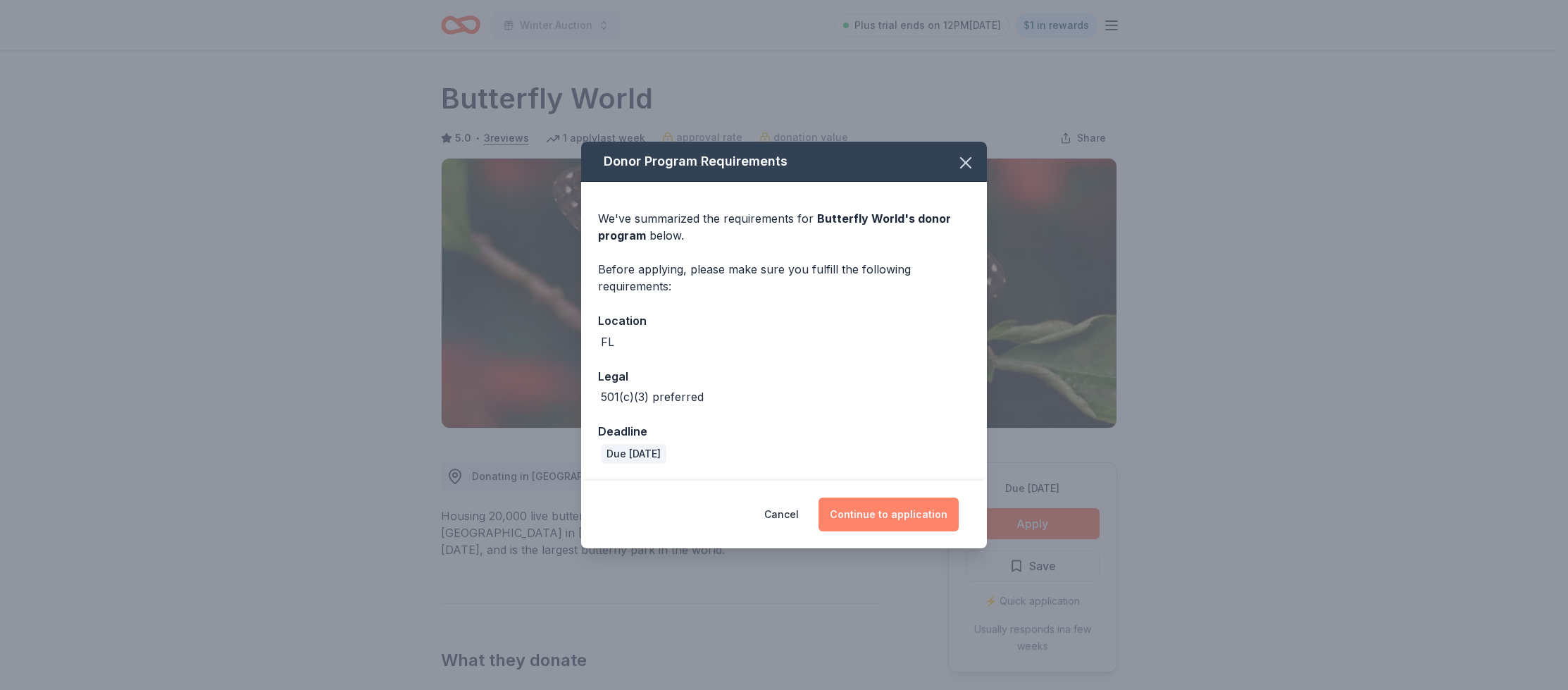
click at [920, 512] on button "Continue to application" at bounding box center [889, 514] width 140 height 34
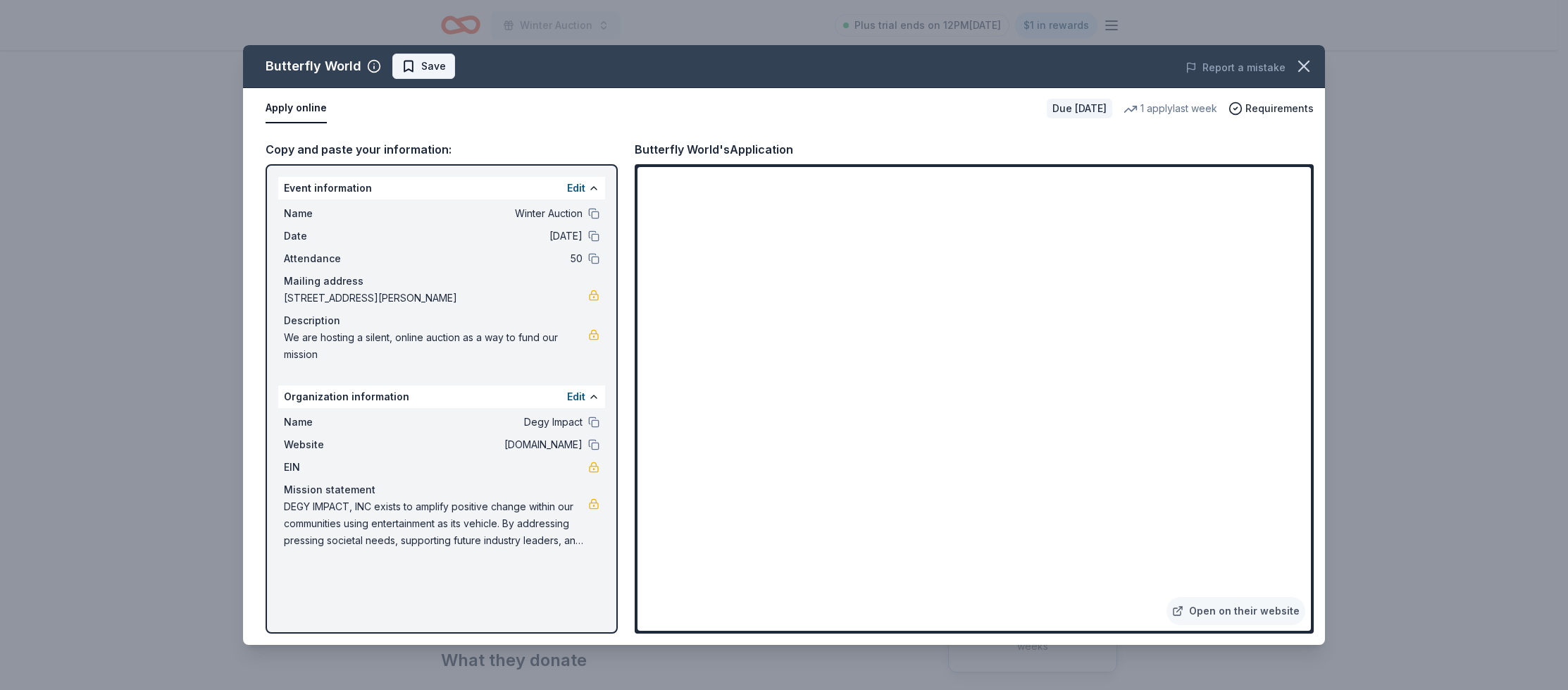
click at [426, 62] on span "Save" at bounding box center [434, 65] width 25 height 17
click at [1314, 66] on button "button" at bounding box center [1303, 65] width 31 height 31
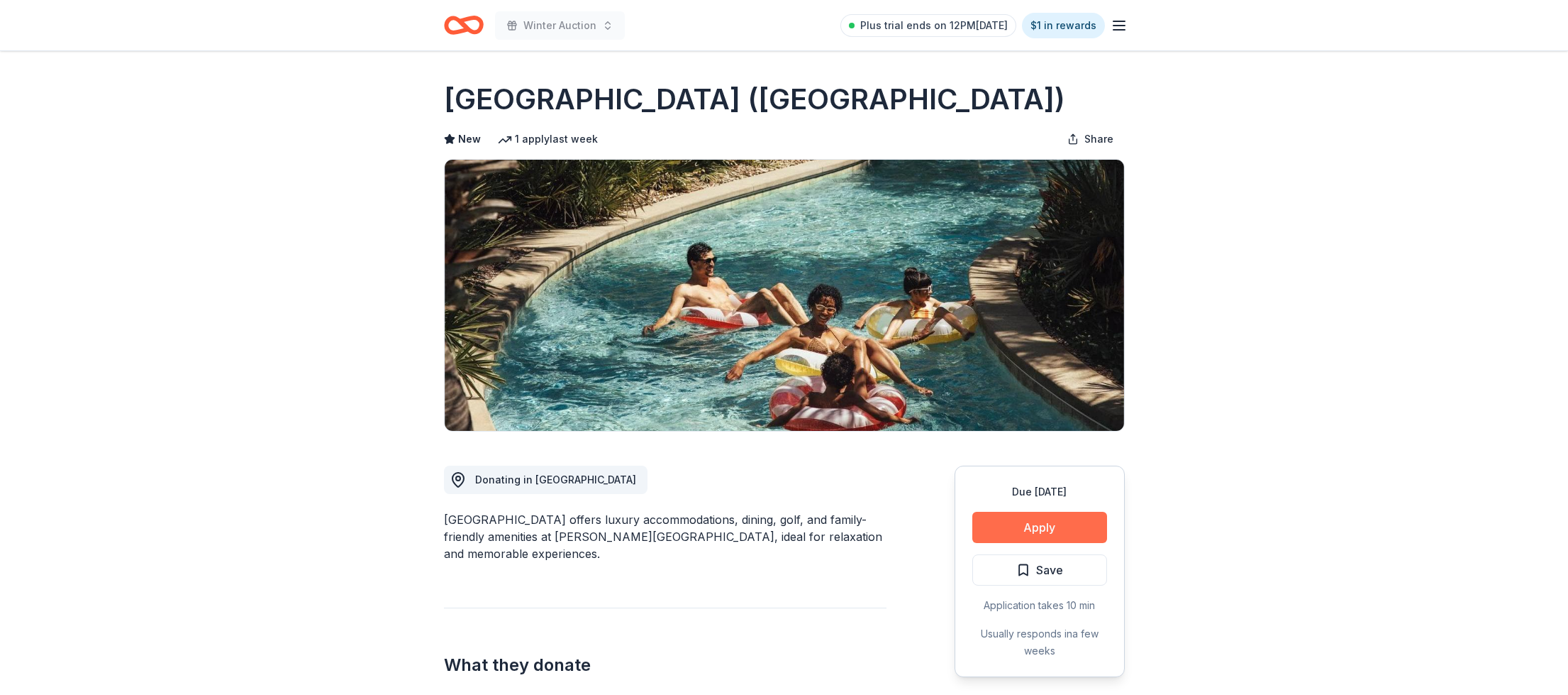
click at [992, 529] on button "Apply" at bounding box center [1039, 527] width 134 height 31
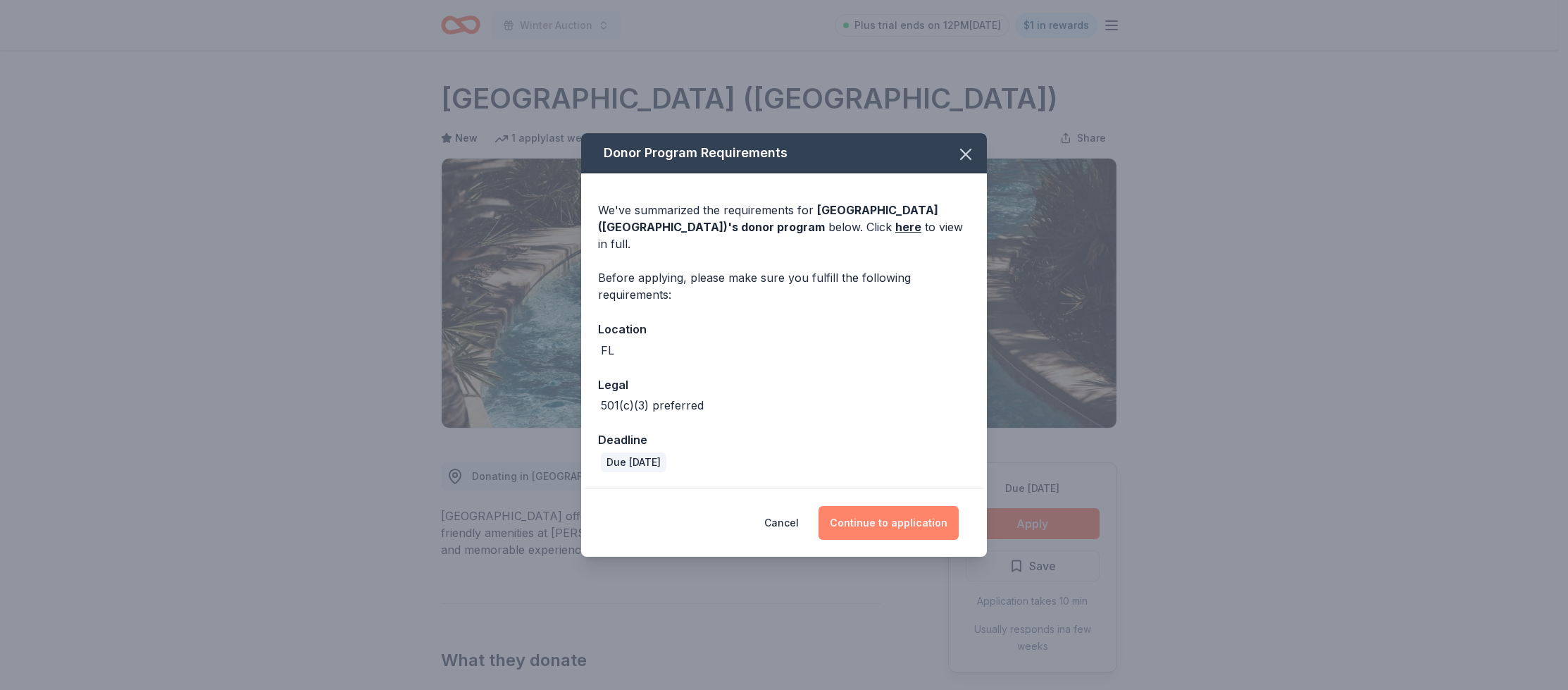
click at [900, 521] on button "Continue to application" at bounding box center [889, 523] width 140 height 34
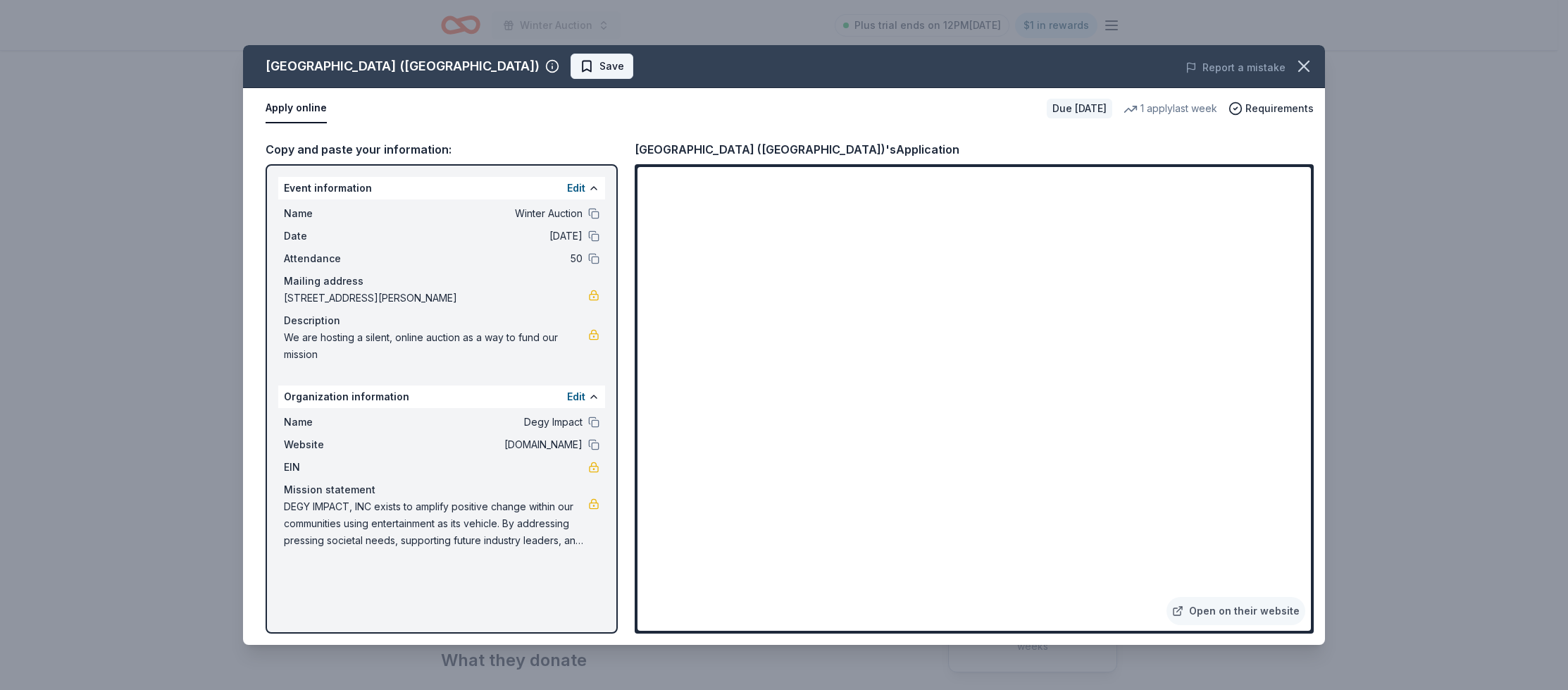
click at [600, 72] on span "Save" at bounding box center [612, 65] width 25 height 17
click at [1302, 61] on icon "button" at bounding box center [1304, 66] width 19 height 19
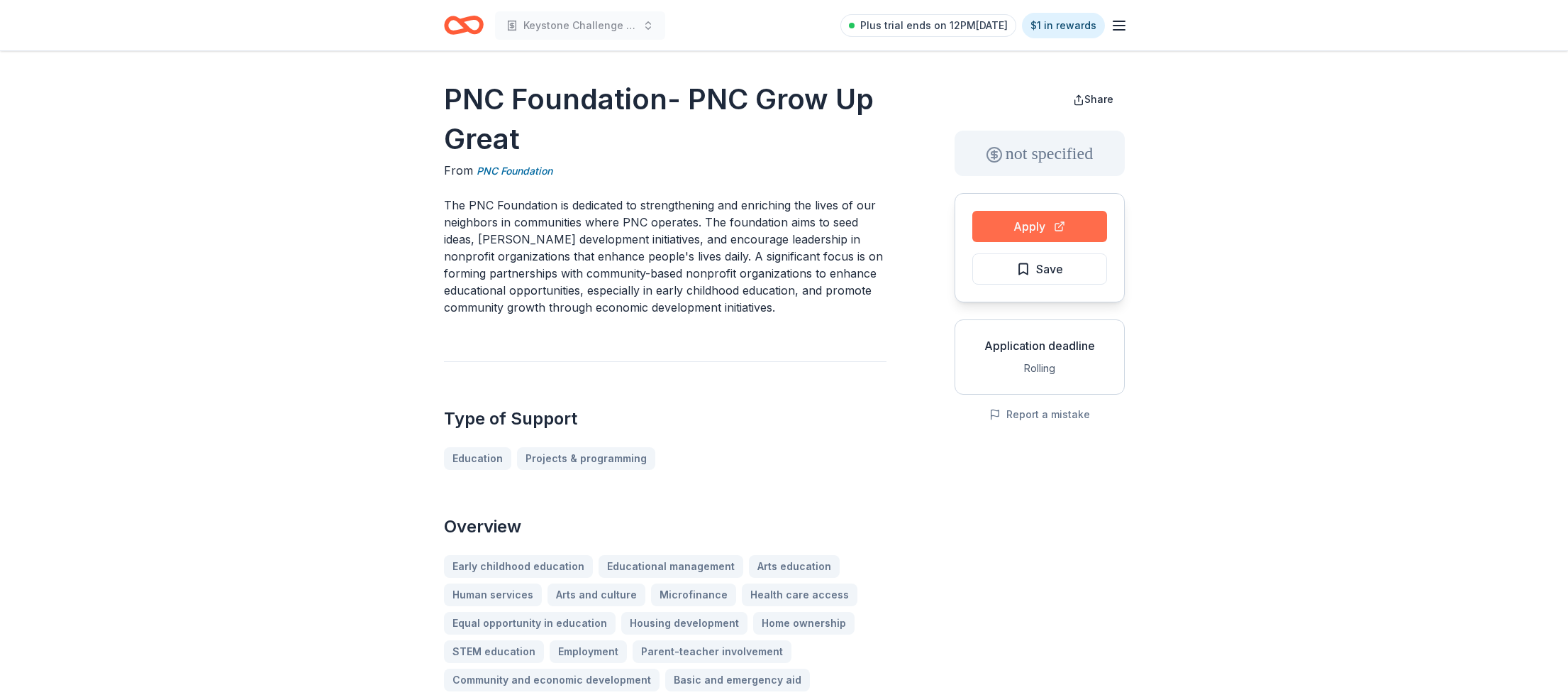
click at [1051, 230] on button "Apply" at bounding box center [1039, 226] width 134 height 31
